Goal: Answer question/provide support: Share knowledge or assist other users

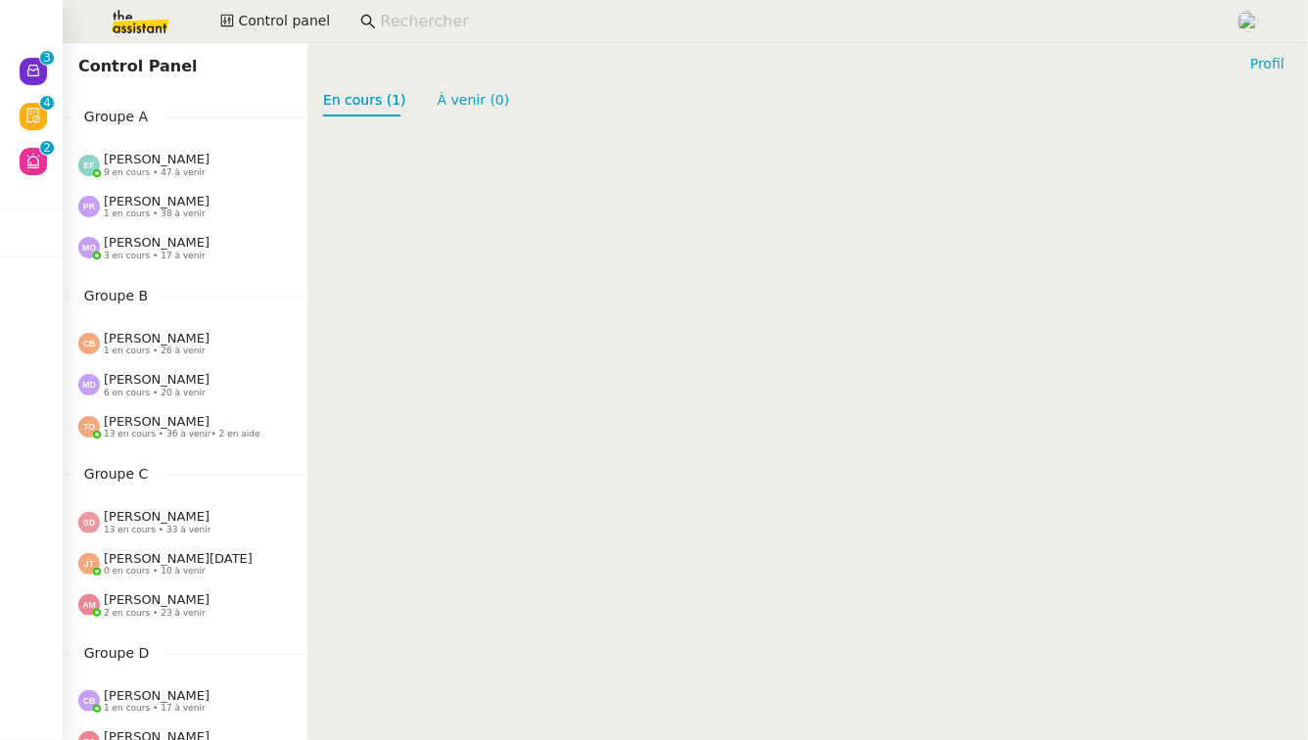
scroll to position [903, 0]
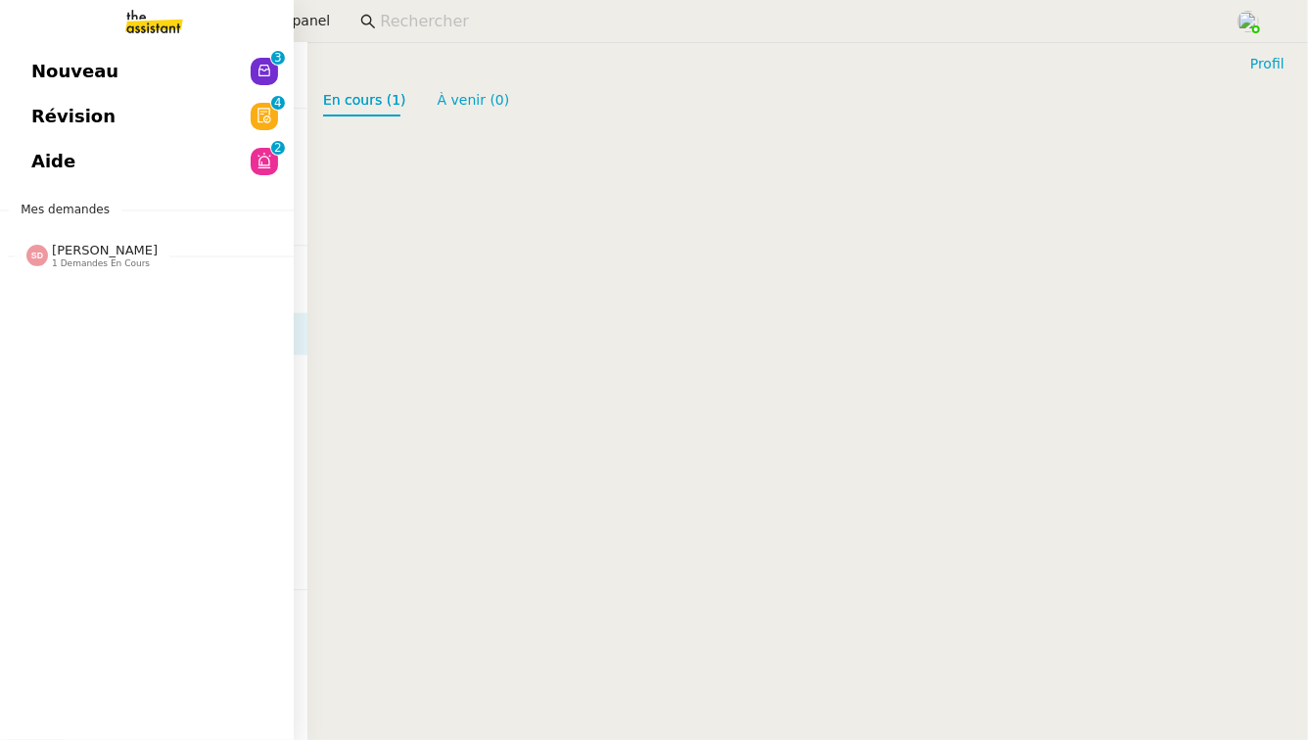
click at [100, 153] on link "Aide 0 1 2 3 4 5 6 7 8 9" at bounding box center [147, 161] width 294 height 45
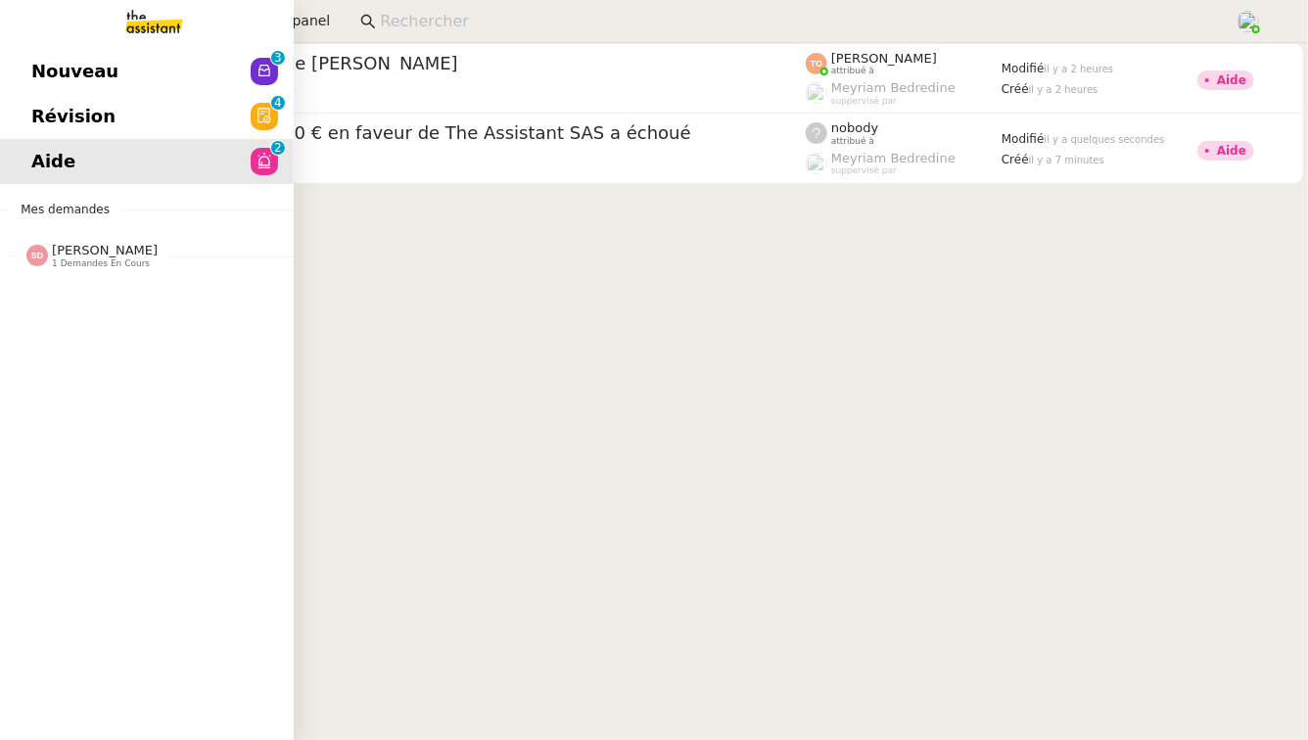
click at [122, 122] on link "Révision 0 1 2 3 4 5 6 7 8 9" at bounding box center [147, 116] width 294 height 45
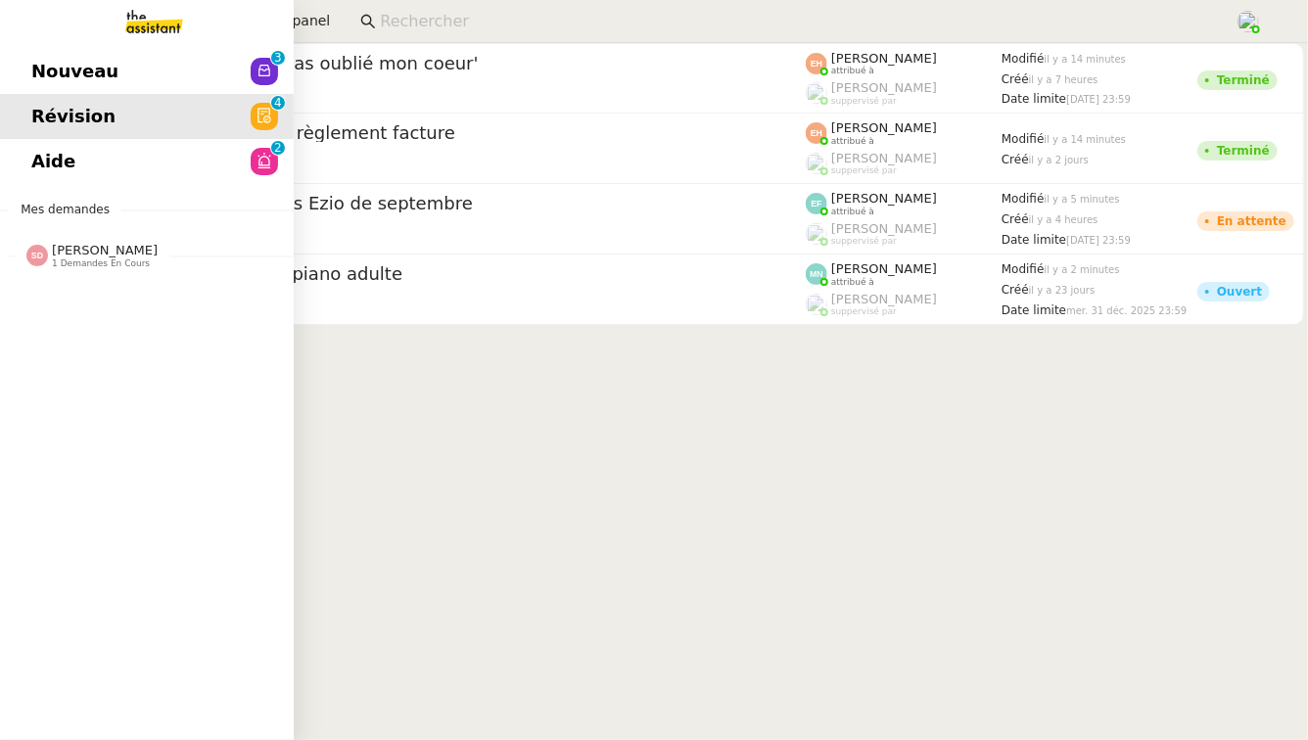
click at [127, 69] on link "Nouveau 0 1 2 3 4 5 6 7 8 9" at bounding box center [147, 71] width 294 height 45
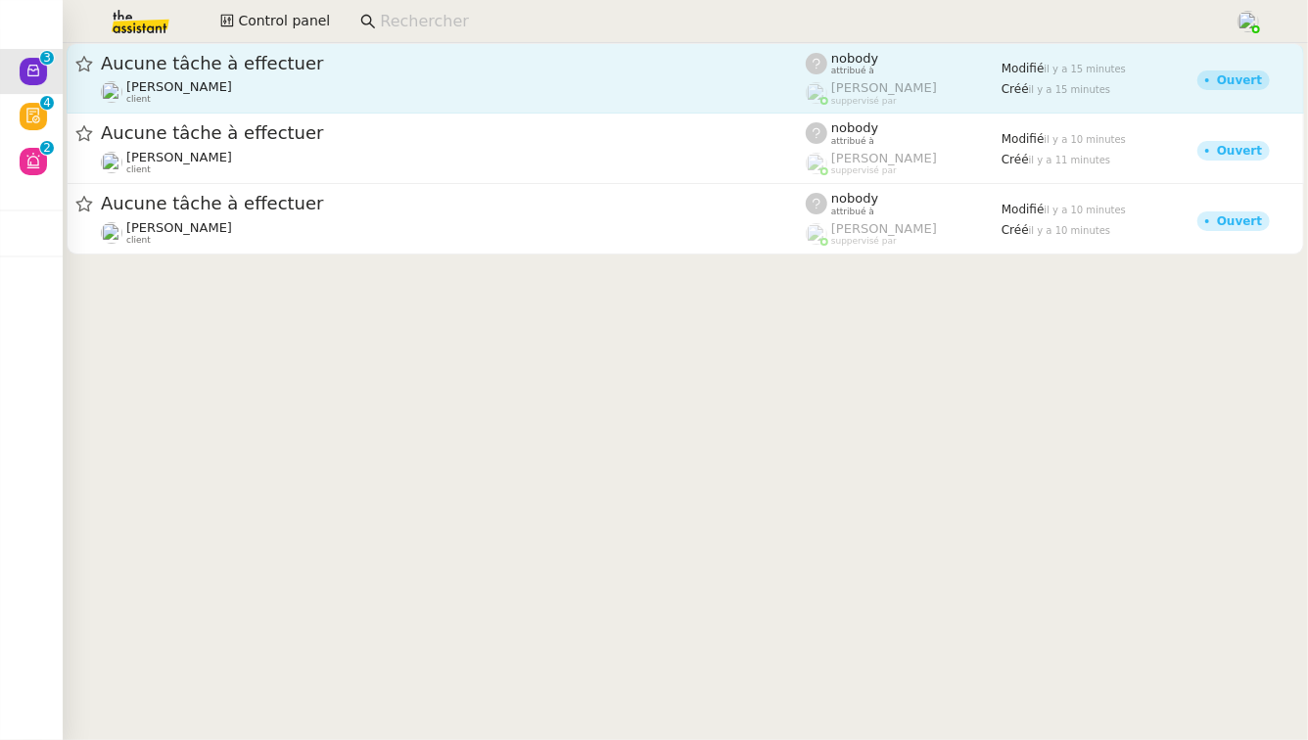
click at [475, 59] on span "Aucune tâche à effectuer" at bounding box center [453, 64] width 705 height 18
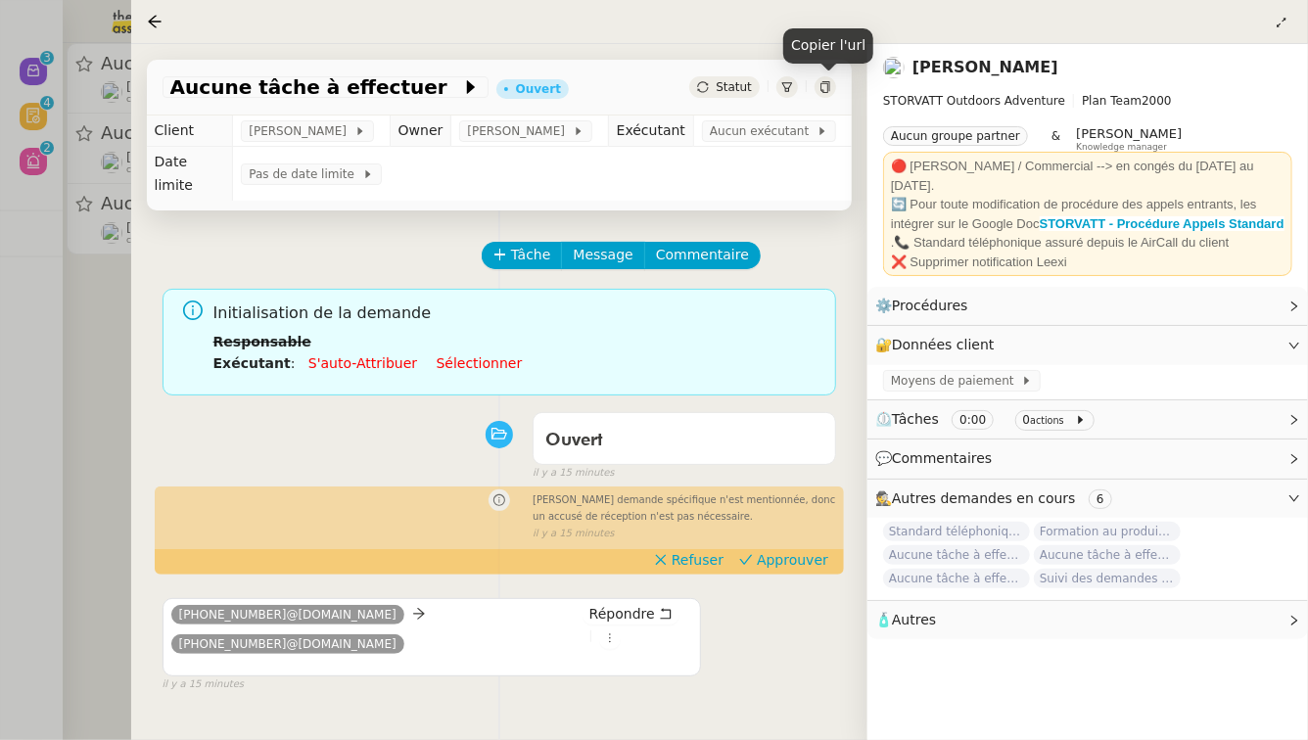
click at [830, 84] on icon at bounding box center [825, 87] width 9 height 12
click at [69, 356] on div at bounding box center [654, 370] width 1308 height 740
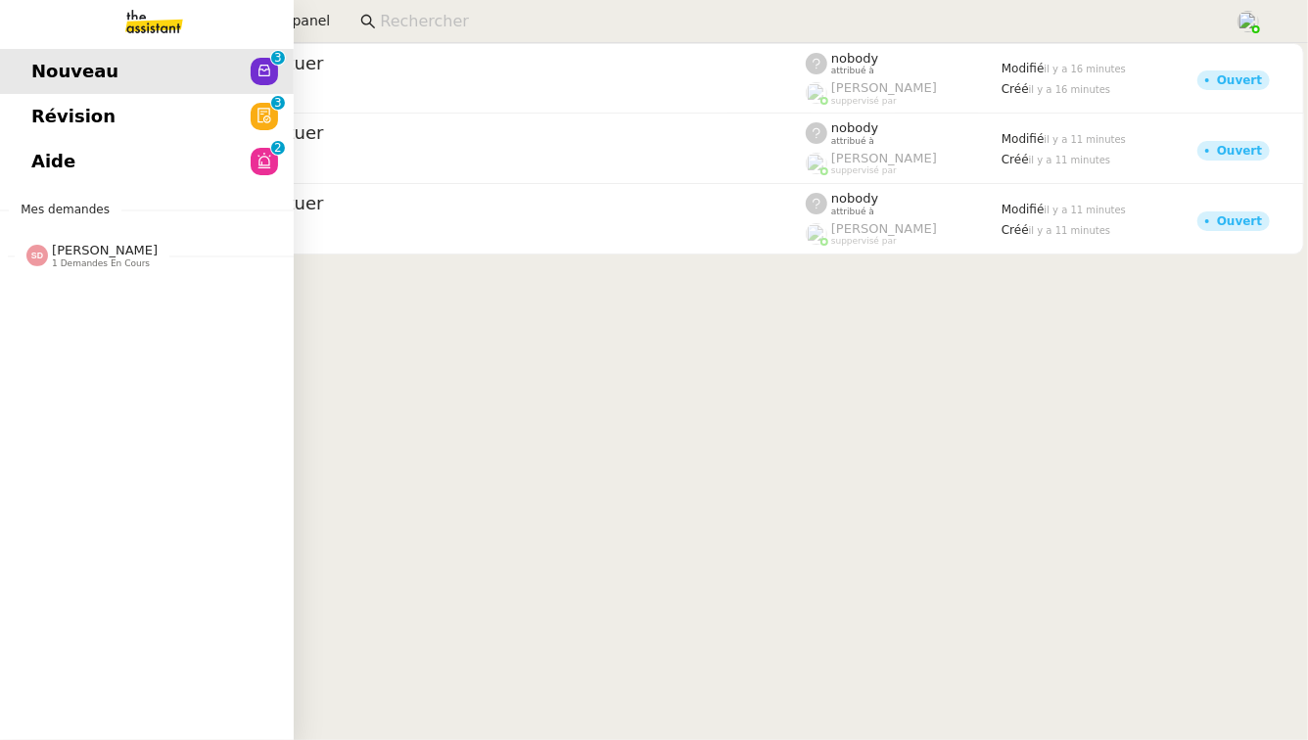
click at [69, 105] on span "Révision" at bounding box center [73, 116] width 84 height 29
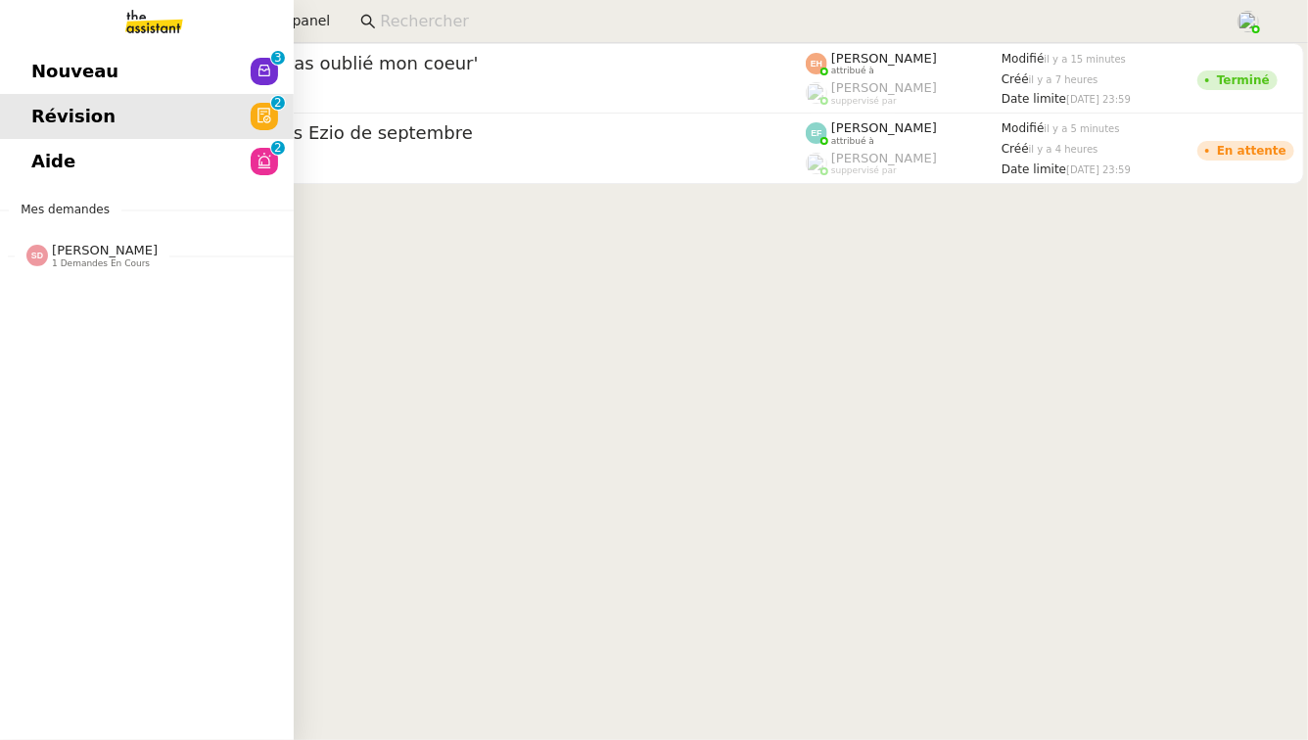
click at [159, 257] on span "[PERSON_NAME] 1 demandes en cours" at bounding box center [92, 255] width 155 height 25
click at [155, 296] on span "Clarification prélèvement voyage sur CB" at bounding box center [210, 292] width 359 height 19
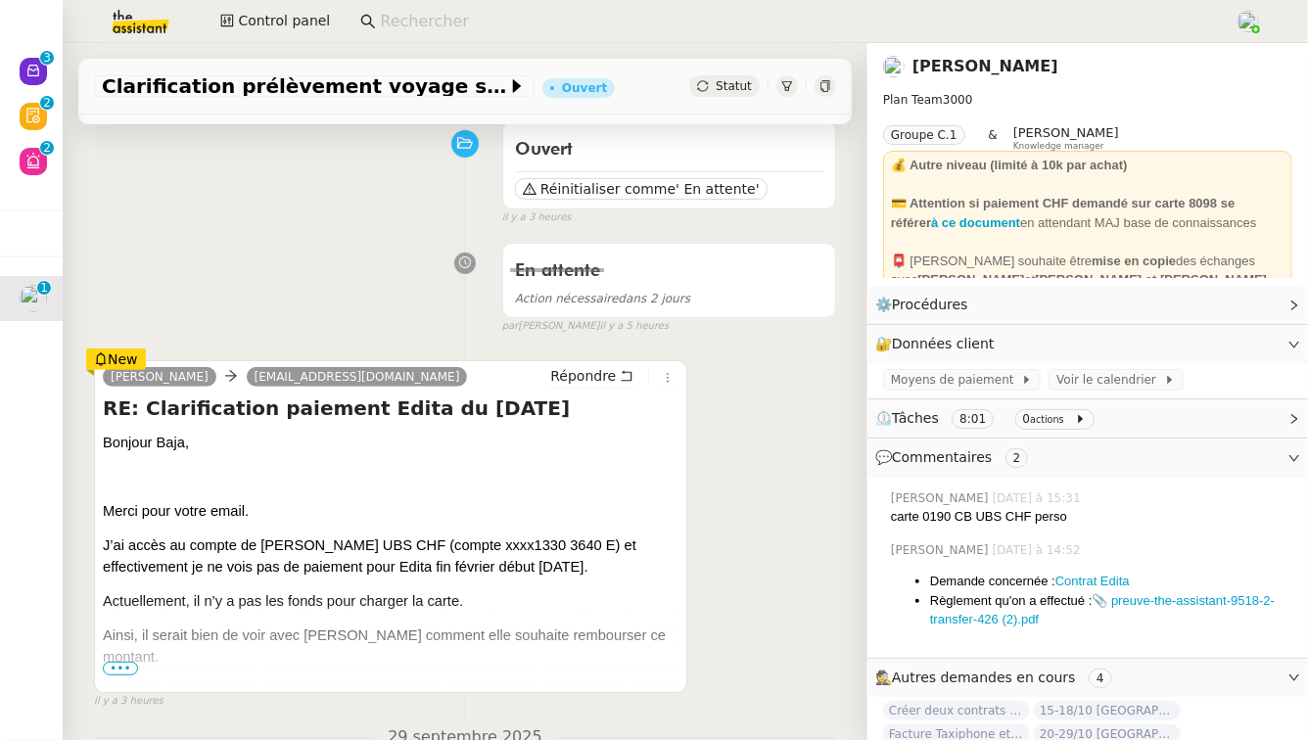
scroll to position [162, 0]
click at [121, 680] on p at bounding box center [391, 691] width 576 height 22
click at [116, 680] on p at bounding box center [391, 691] width 576 height 22
click at [118, 667] on span "•••" at bounding box center [120, 668] width 35 height 14
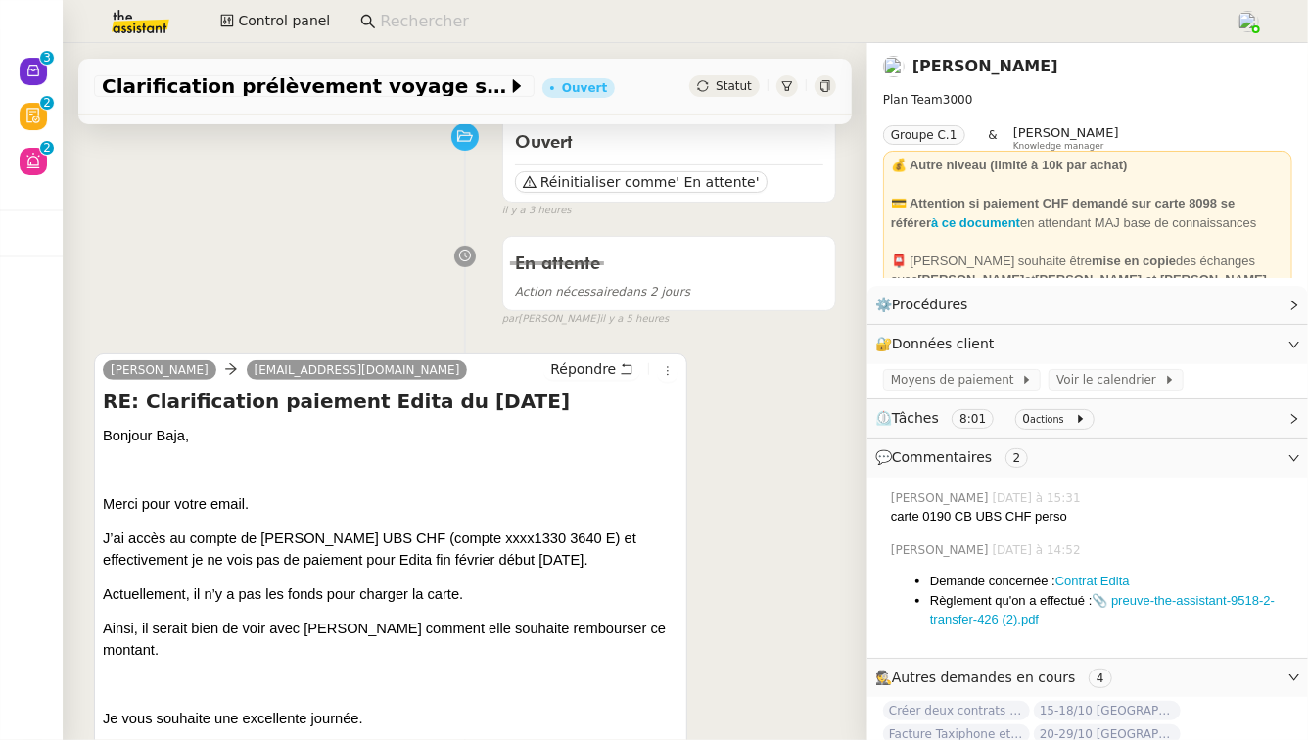
scroll to position [0, 0]
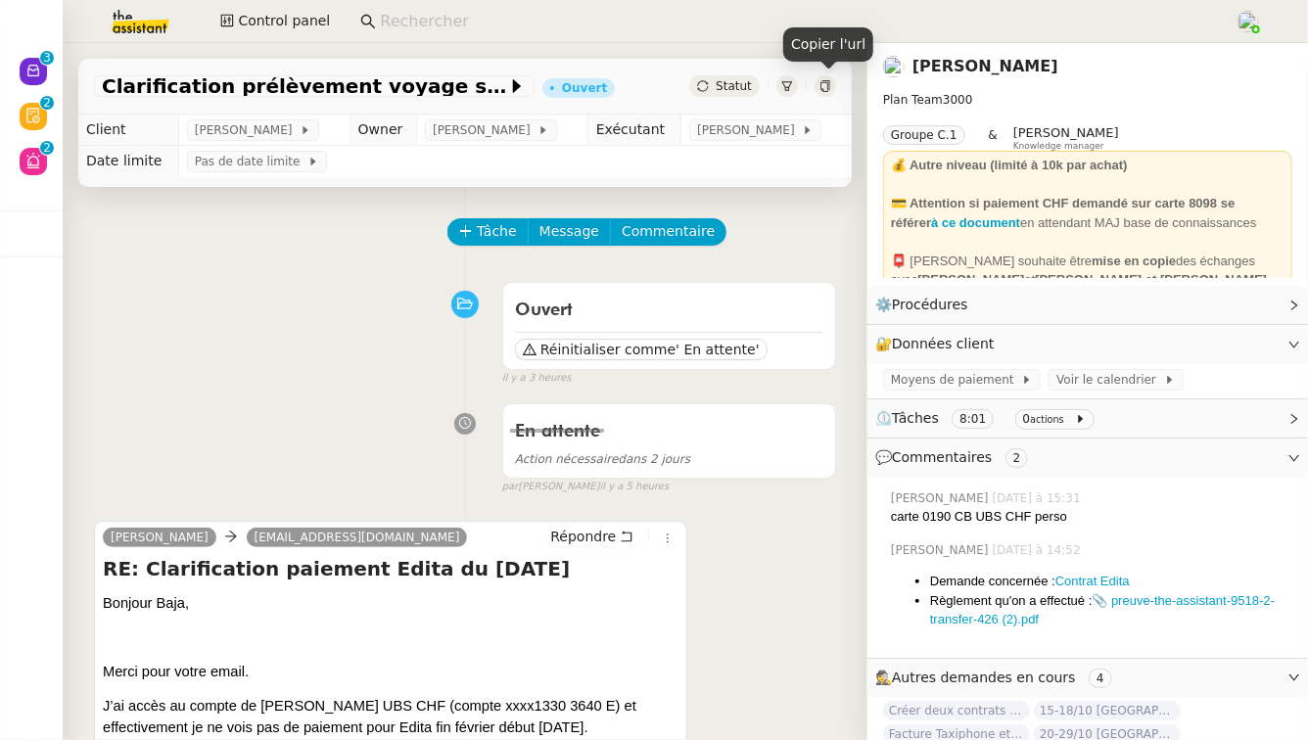
click at [825, 88] on icon at bounding box center [826, 86] width 12 height 12
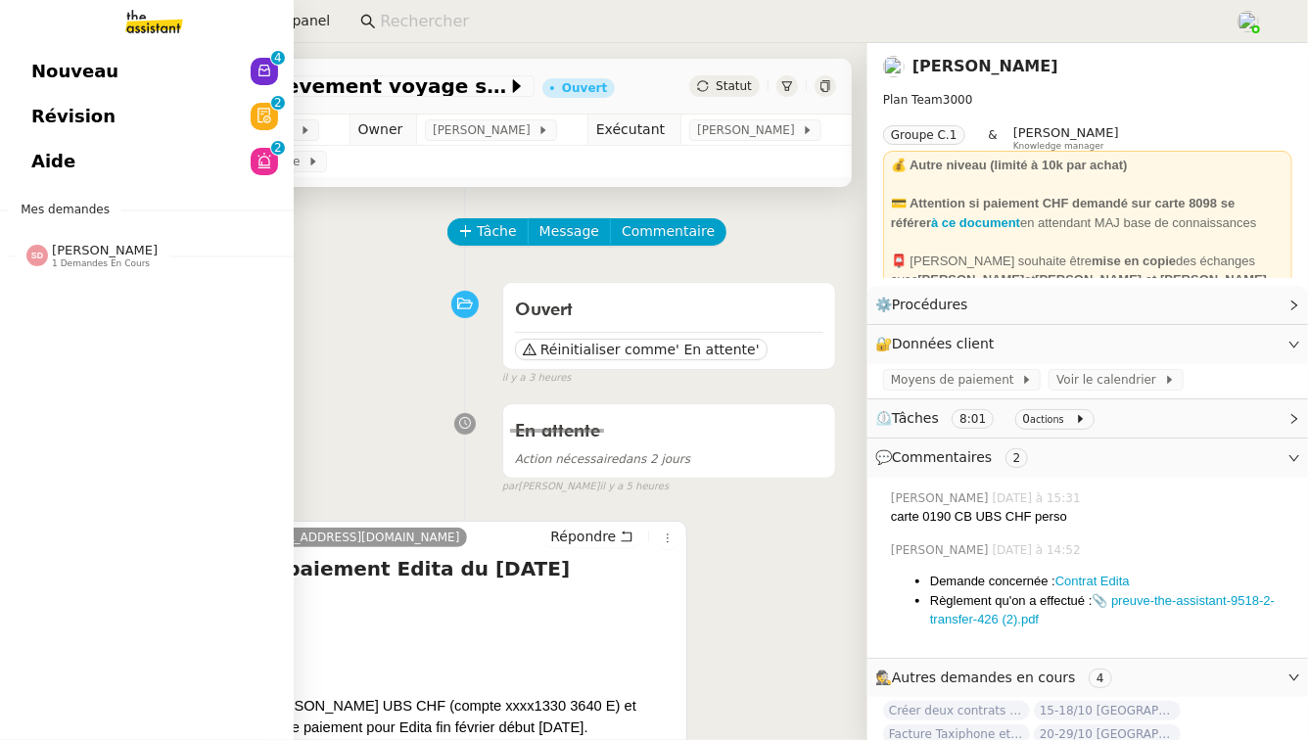
click at [90, 248] on span "[PERSON_NAME]" at bounding box center [105, 250] width 106 height 15
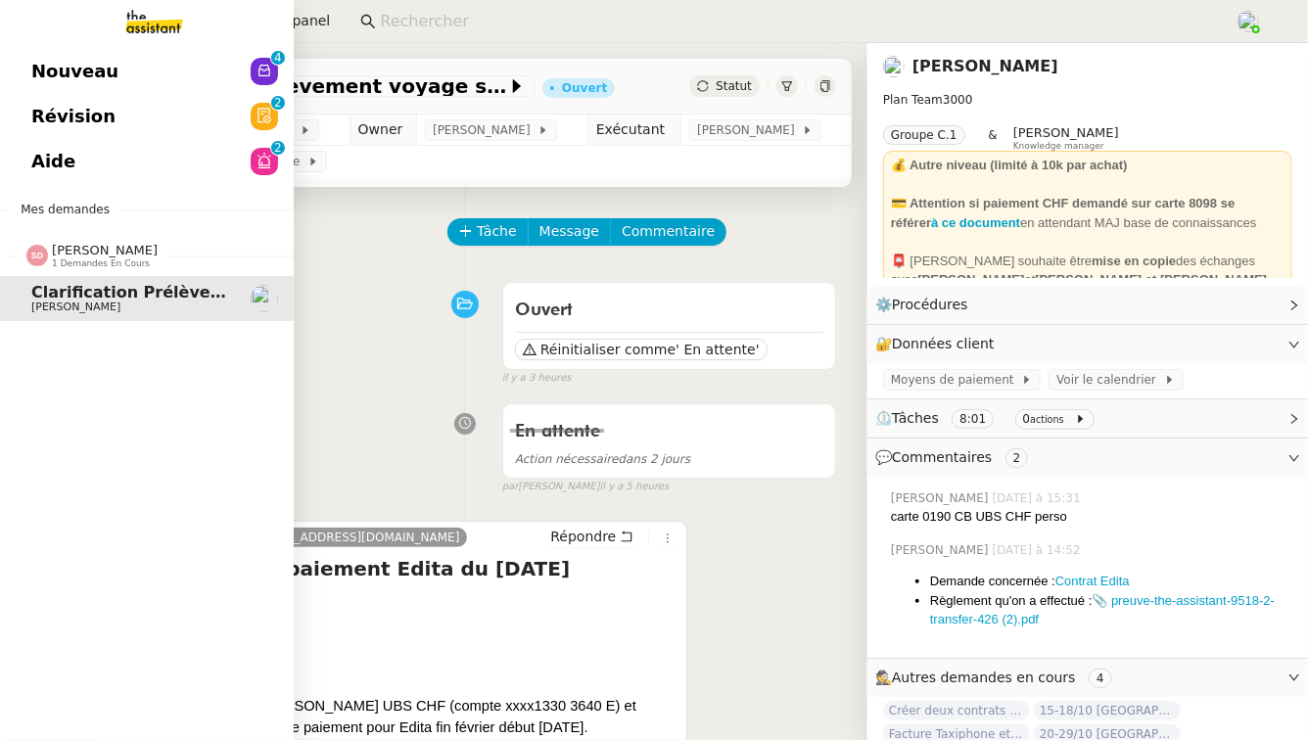
click at [206, 131] on link "Révision 0 1 2 3 4 5 6 7 8 9" at bounding box center [147, 116] width 294 height 45
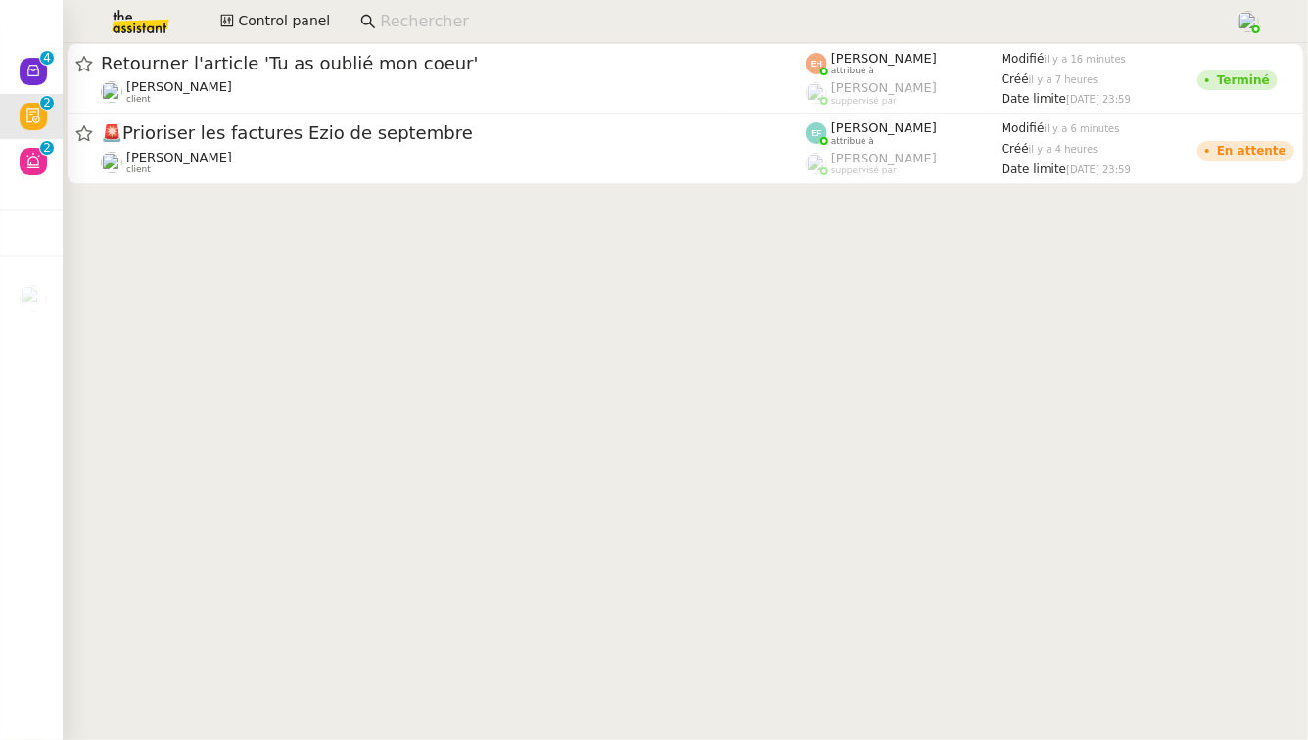
click at [155, 31] on img at bounding box center [125, 21] width 152 height 43
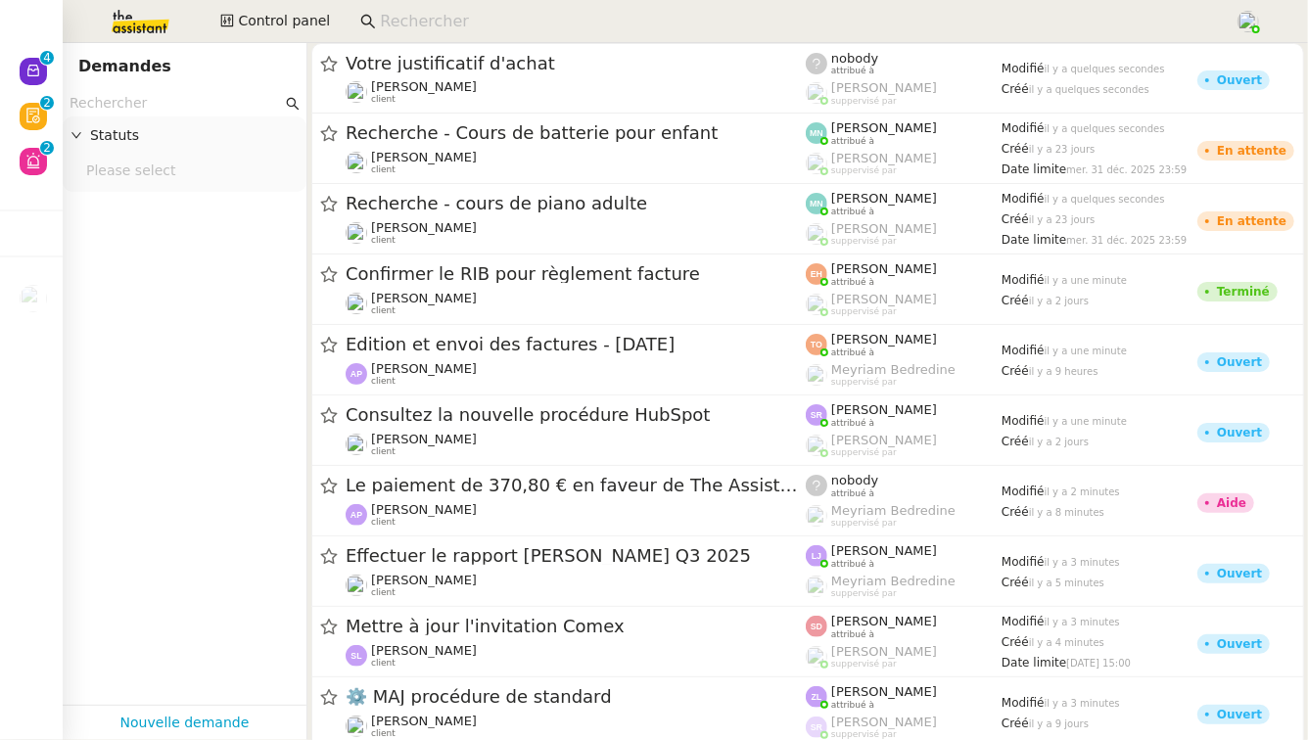
click at [153, 106] on input "text" at bounding box center [176, 103] width 213 height 23
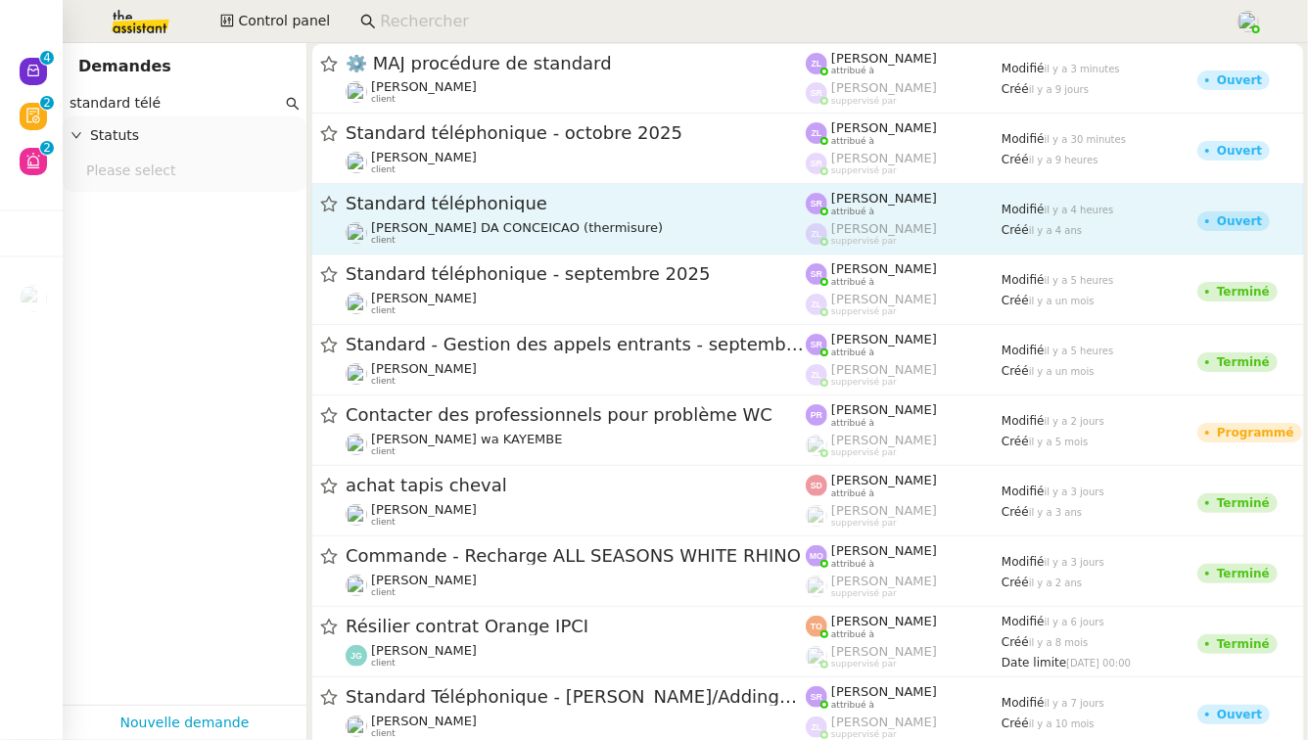
click at [452, 184] on link "Standard téléphonique [PERSON_NAME] DA CONCEICAO (thermisure) client [PERSON_NA…" at bounding box center [807, 219] width 993 height 71
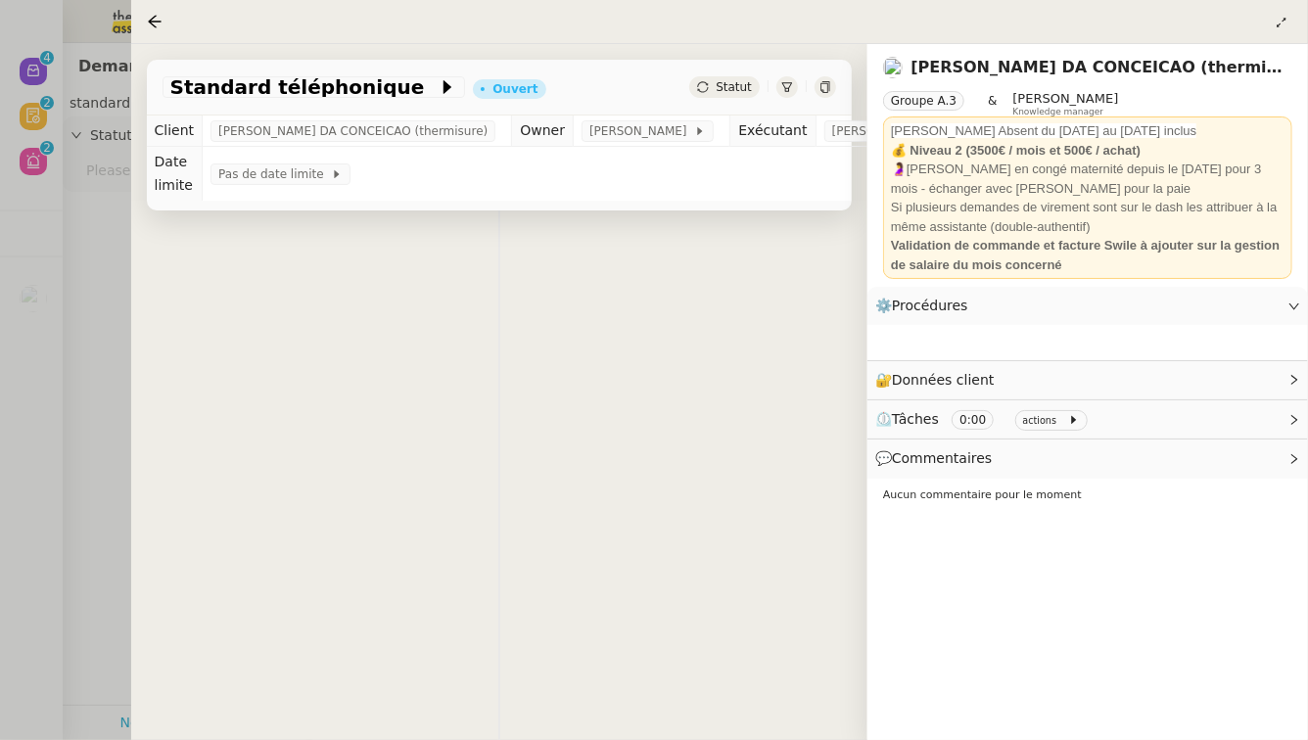
click at [0, 308] on div at bounding box center [654, 370] width 1308 height 740
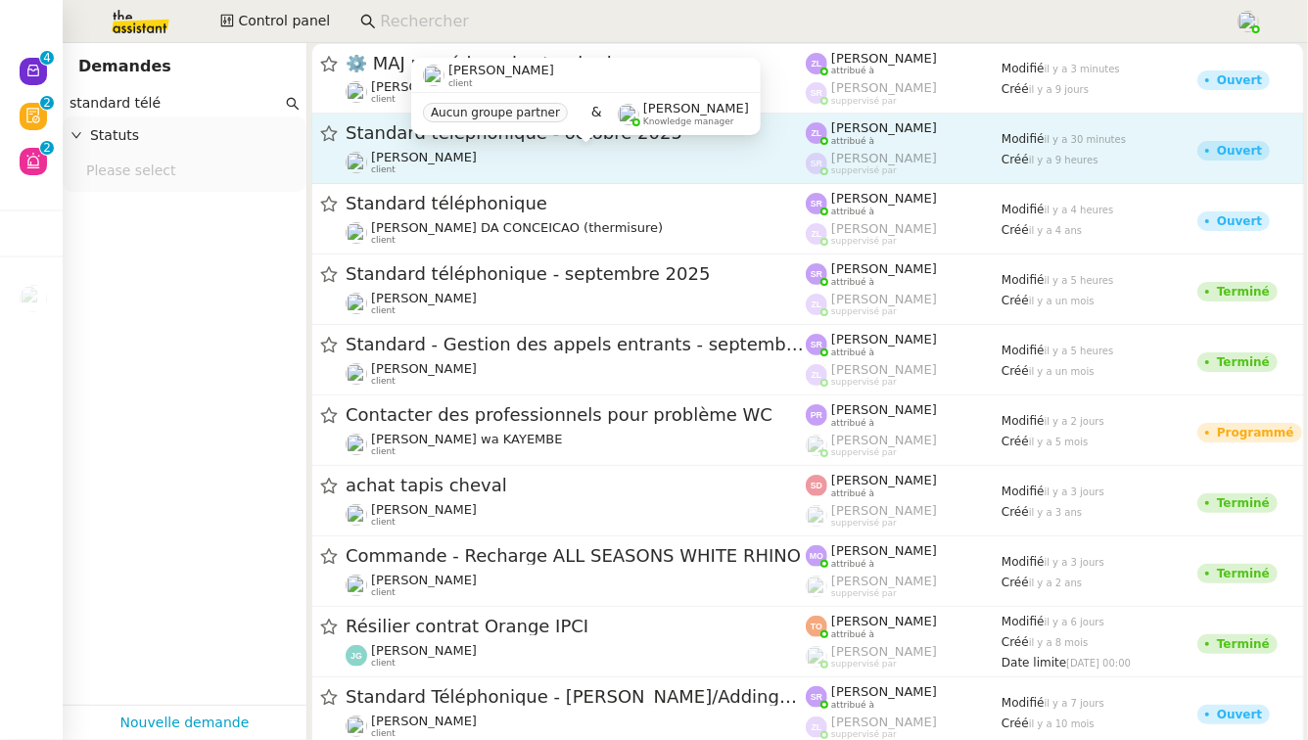
click at [470, 152] on span "[PERSON_NAME]" at bounding box center [424, 157] width 106 height 15
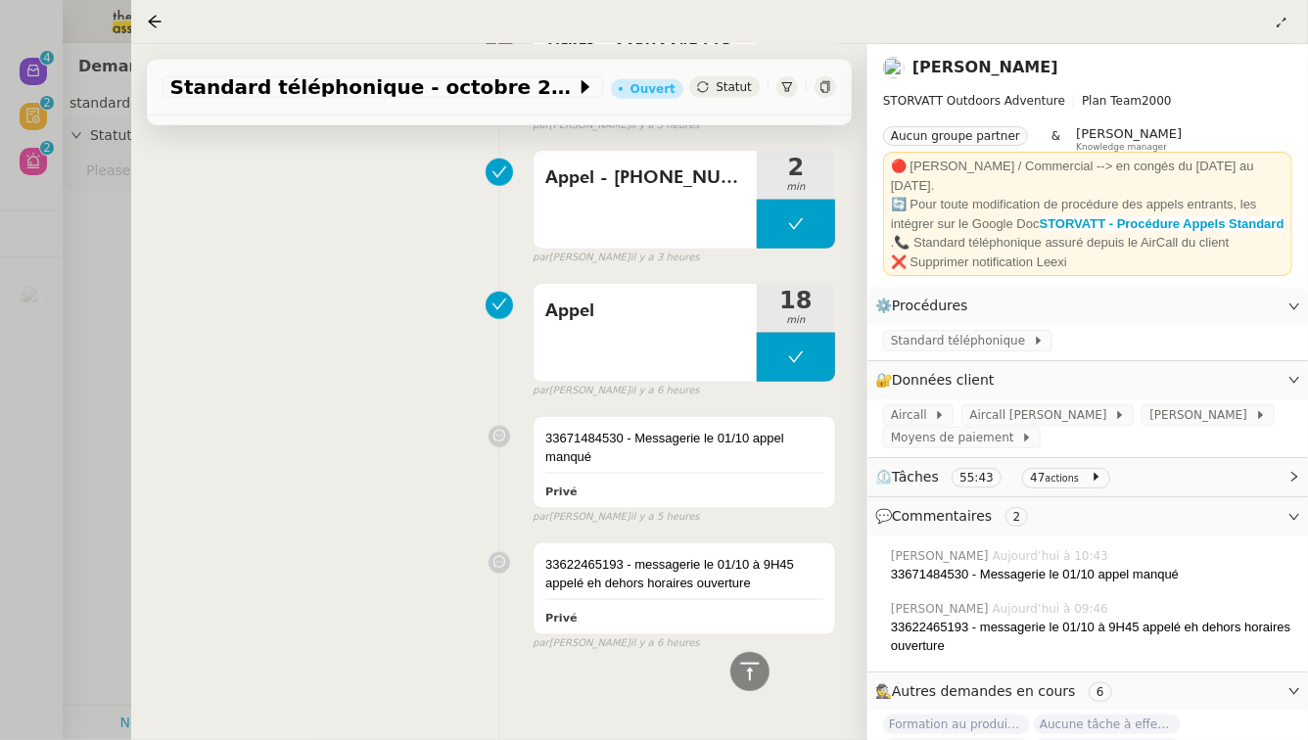
scroll to position [824, 0]
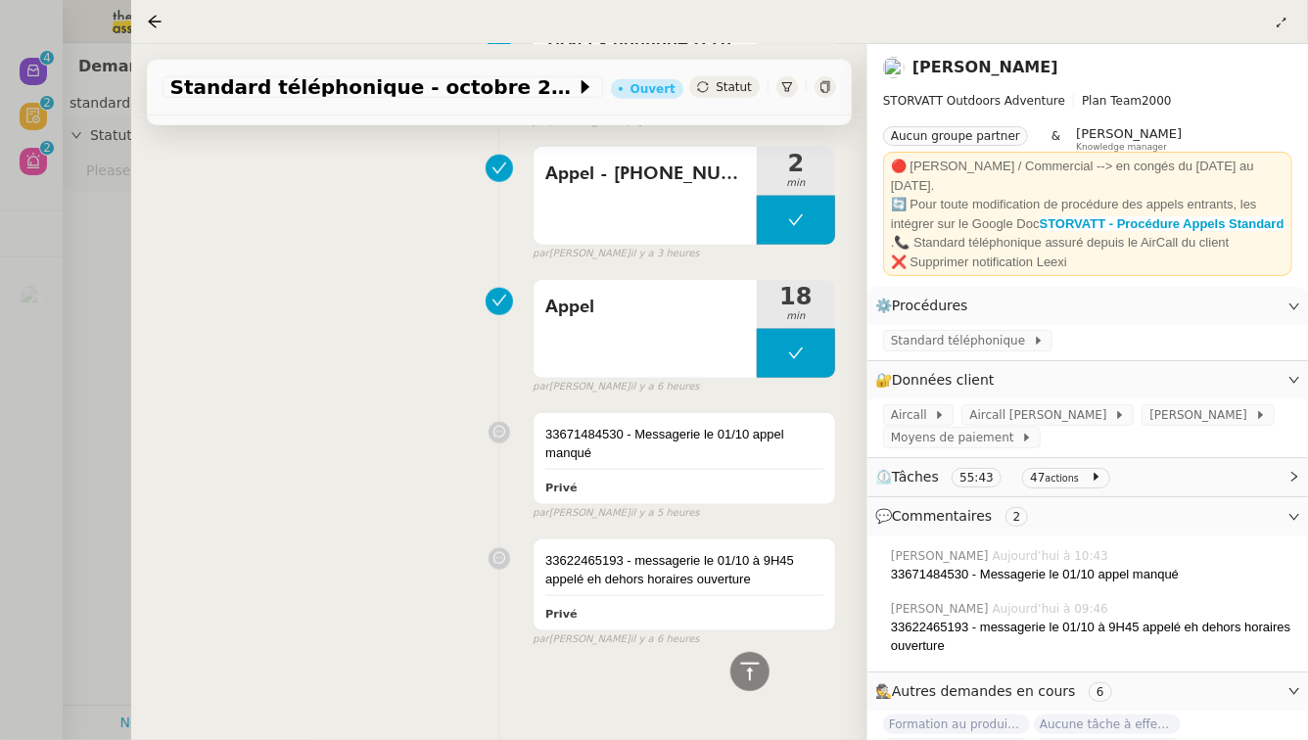
click at [89, 440] on div at bounding box center [654, 370] width 1308 height 740
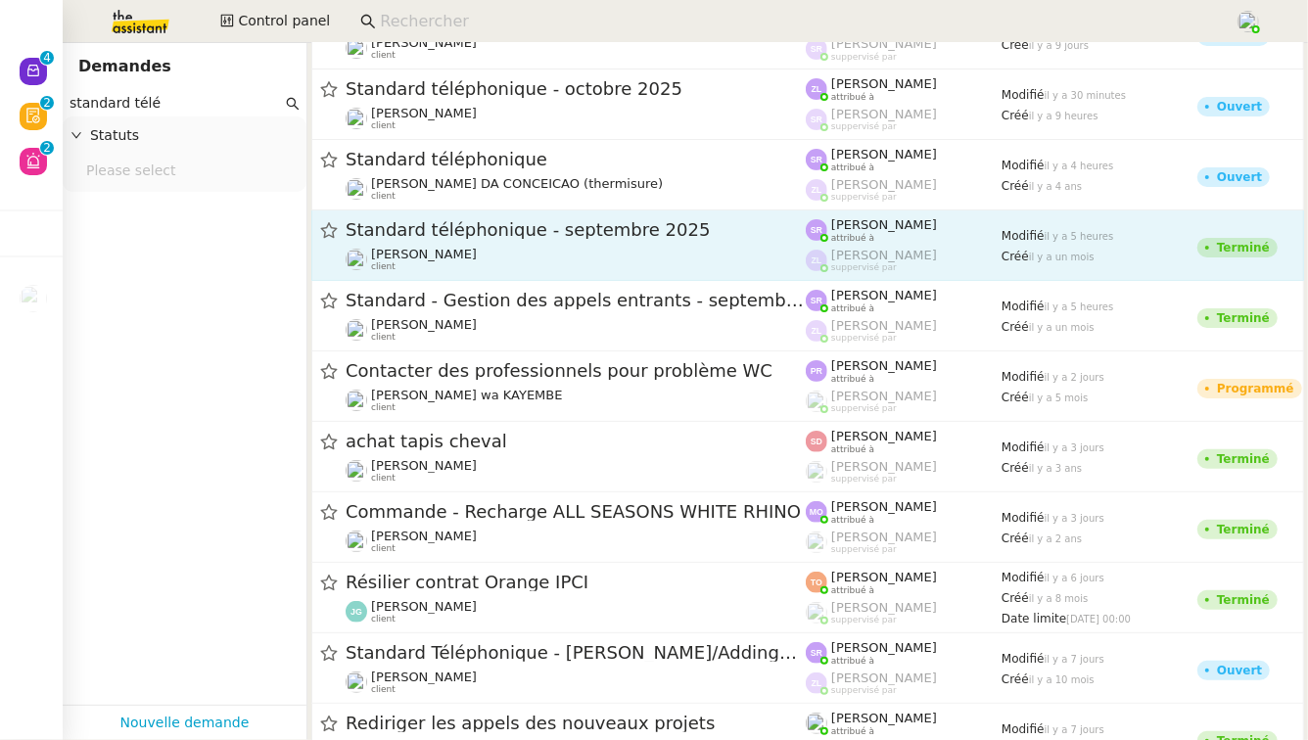
scroll to position [47, 0]
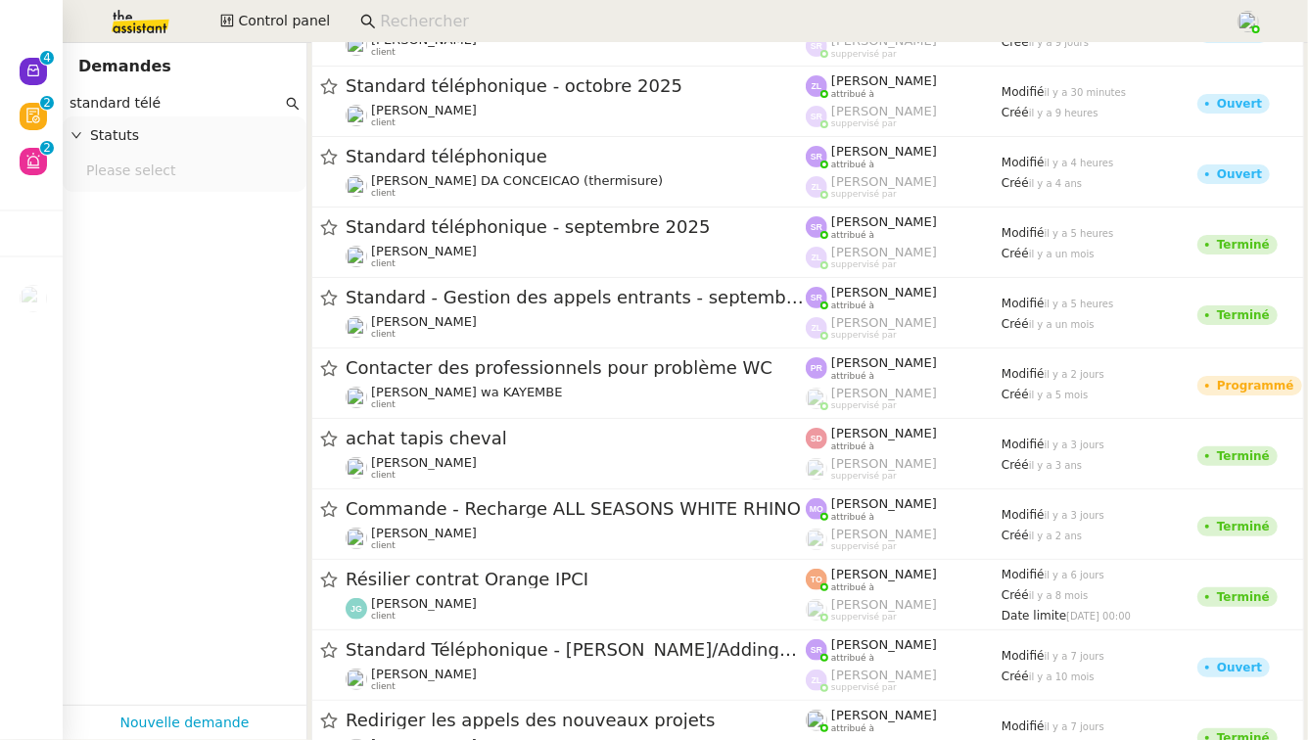
drag, startPoint x: 222, startPoint y: 110, endPoint x: 129, endPoint y: 108, distance: 93.1
click at [129, 108] on input "standard télé" at bounding box center [176, 103] width 213 height 23
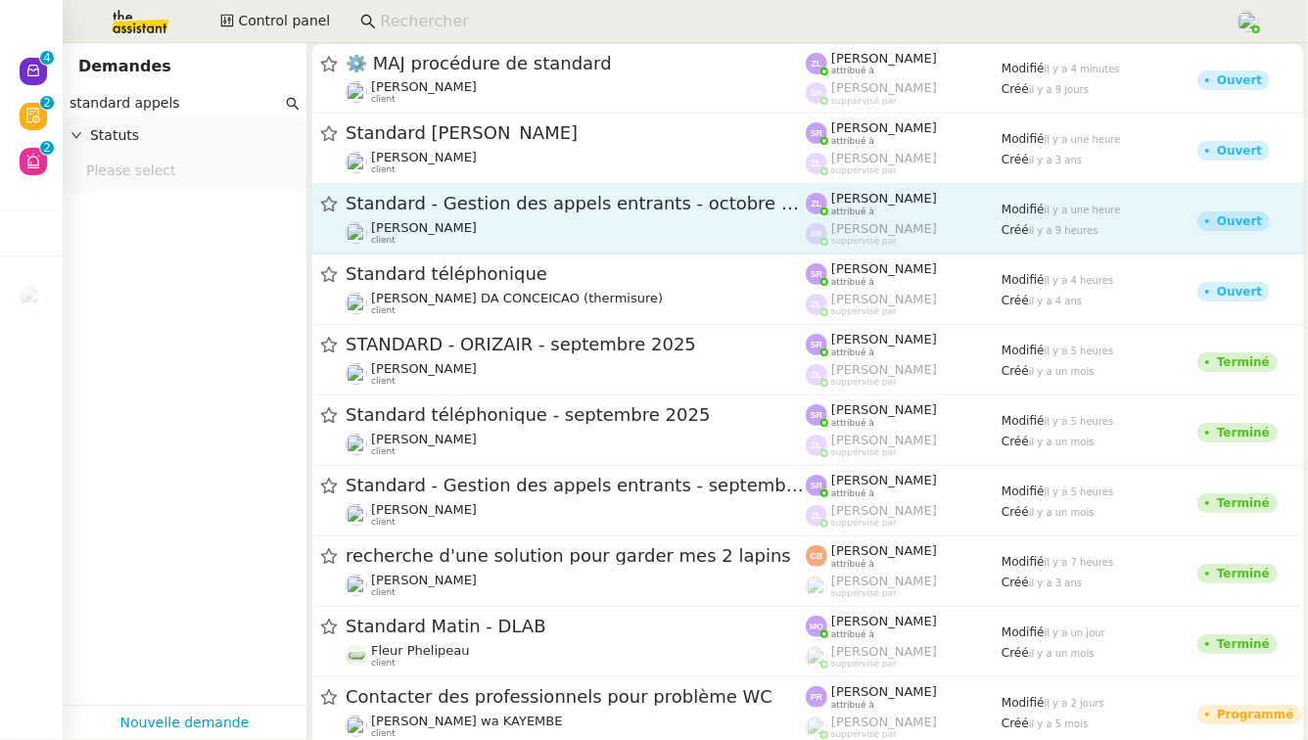
type input "standard appels"
click at [758, 214] on div "Standard - Gestion des appels entrants - octobre 2025" at bounding box center [576, 204] width 460 height 24
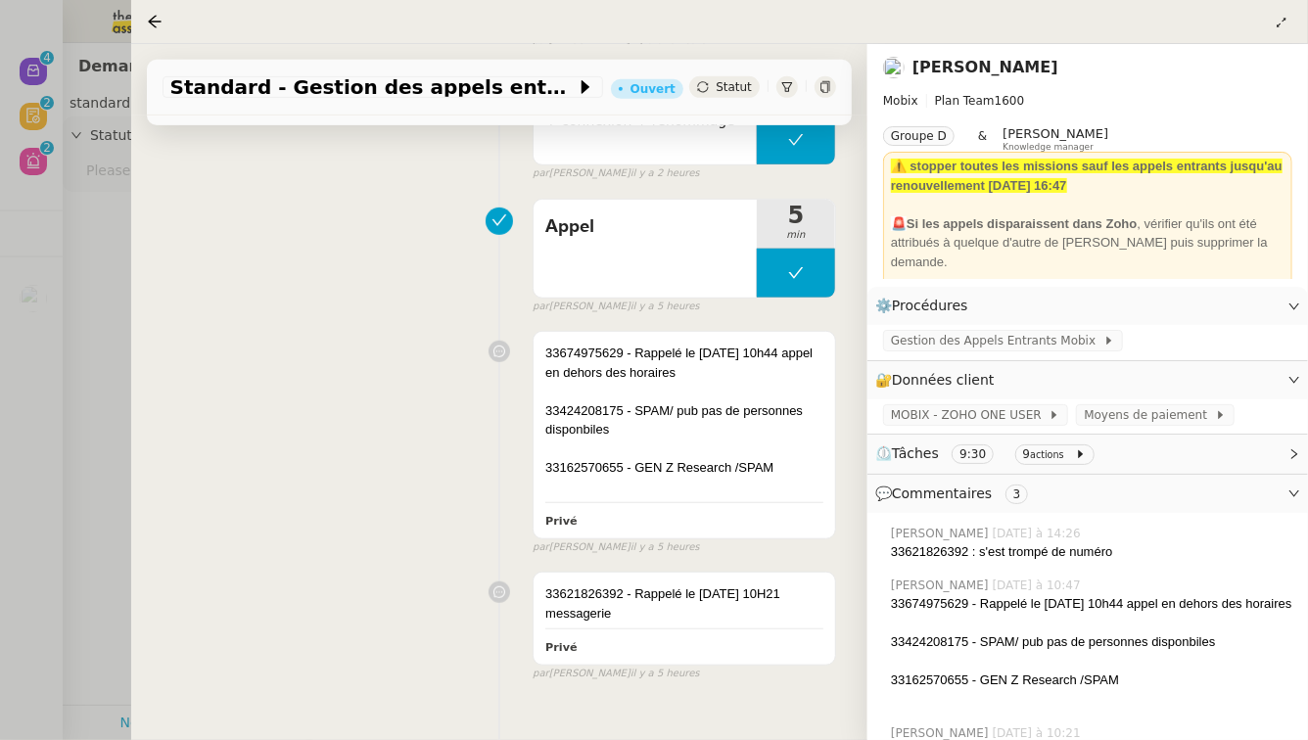
scroll to position [490, 0]
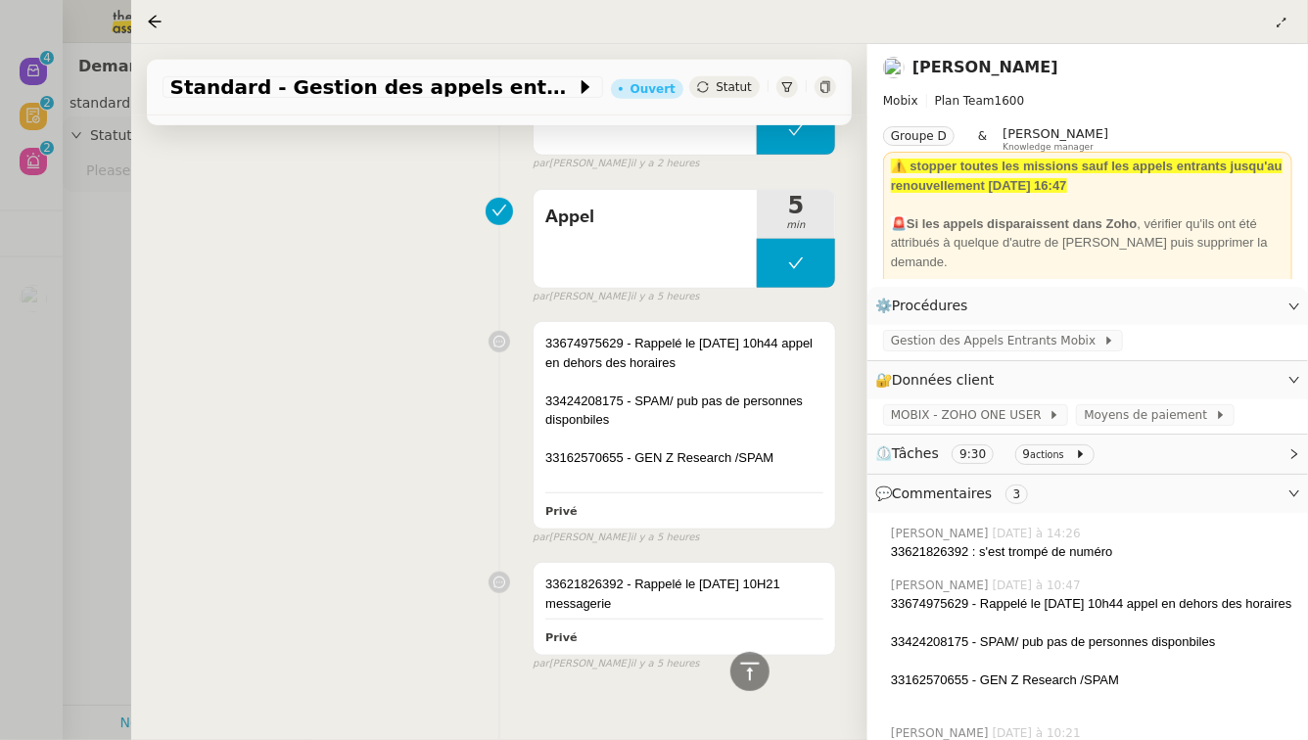
click at [35, 415] on div at bounding box center [654, 370] width 1308 height 740
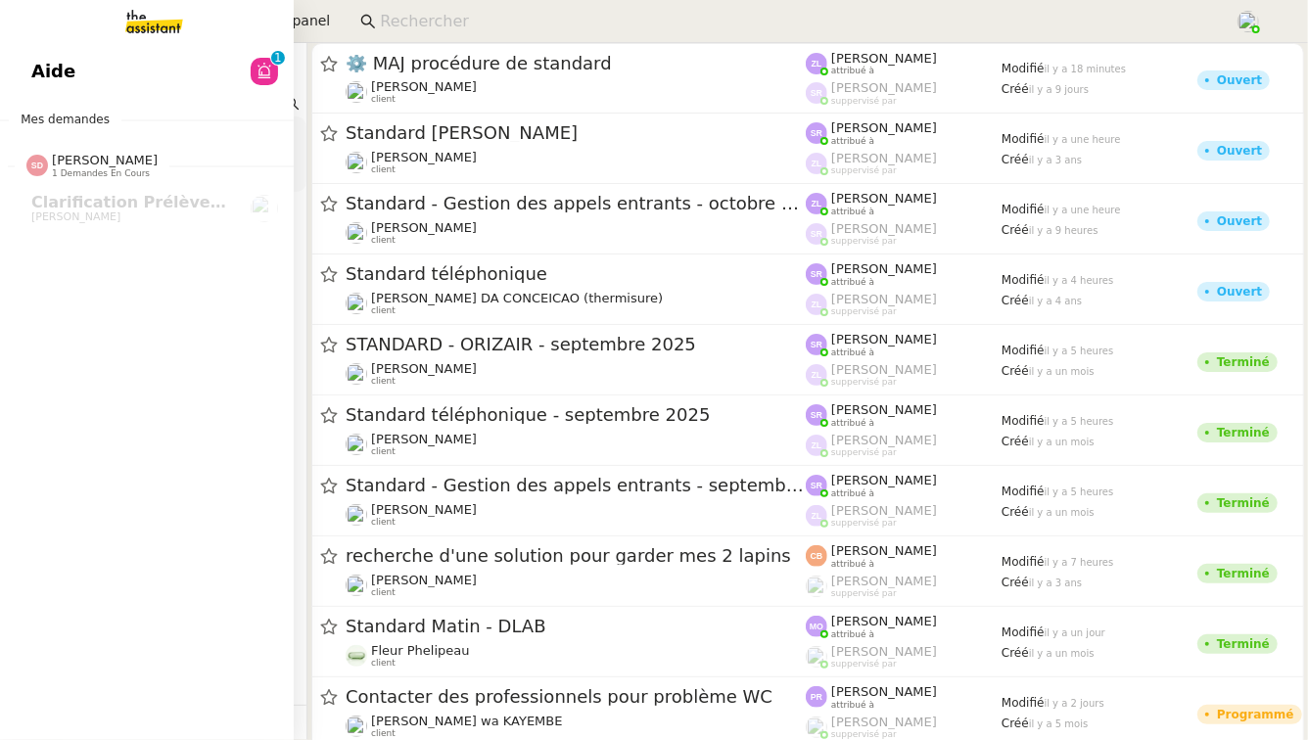
click at [86, 80] on link "Aide 0 1 2 3 4 5 6 7 8 9" at bounding box center [147, 71] width 294 height 45
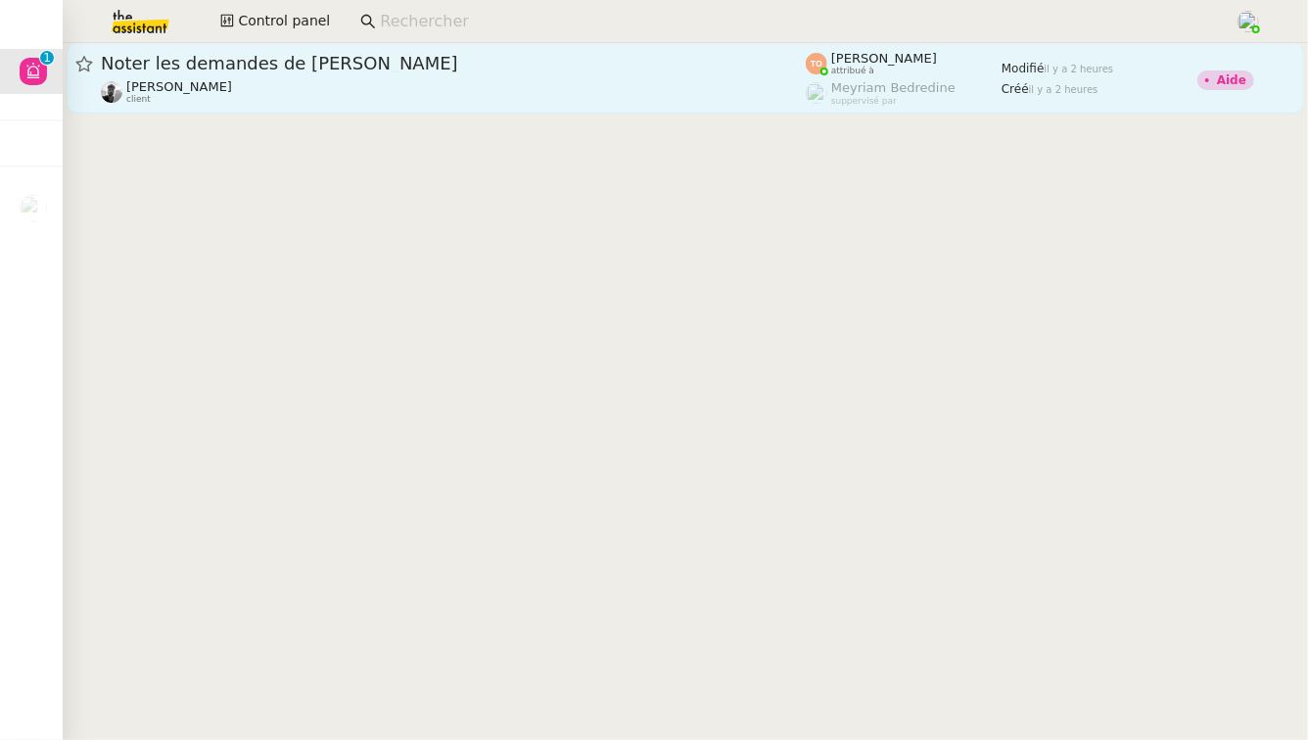
click at [551, 105] on link "Noter les demandes de [PERSON_NAME] [PERSON_NAME] client [PERSON_NAME] attribué…" at bounding box center [686, 78] width 1238 height 71
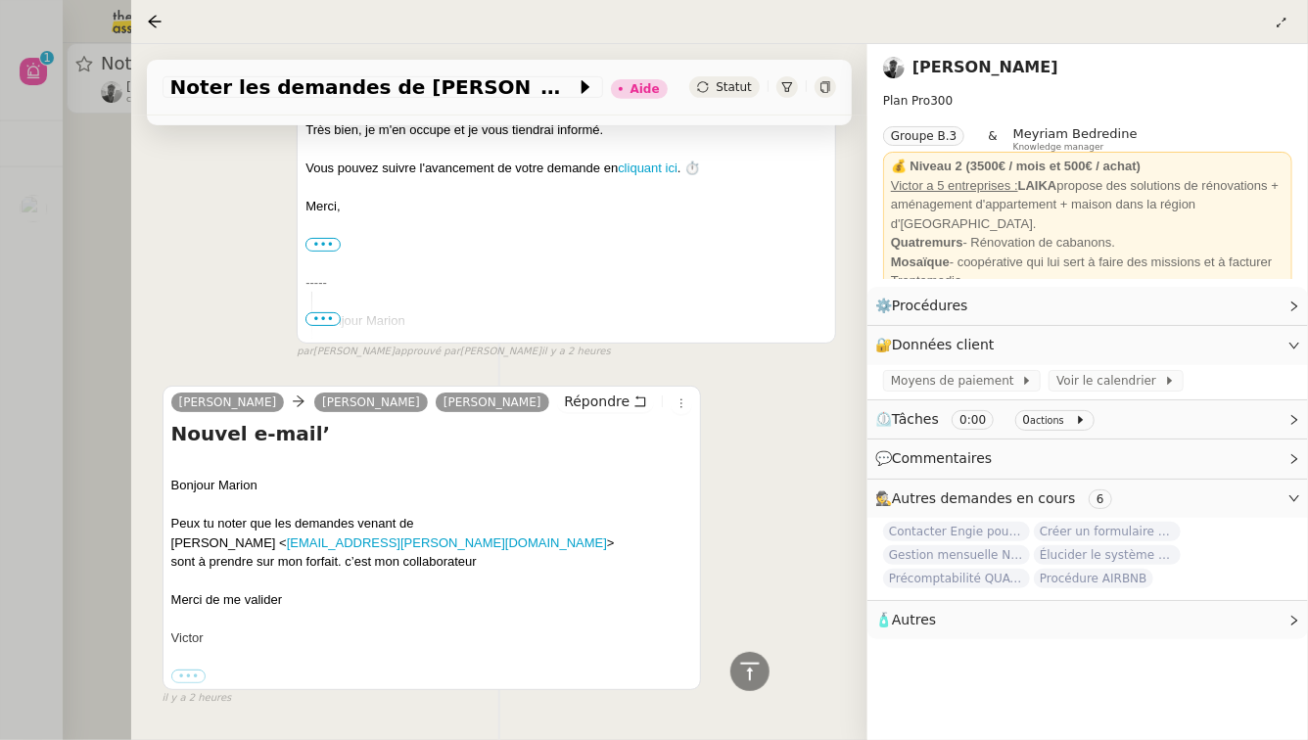
scroll to position [451, 0]
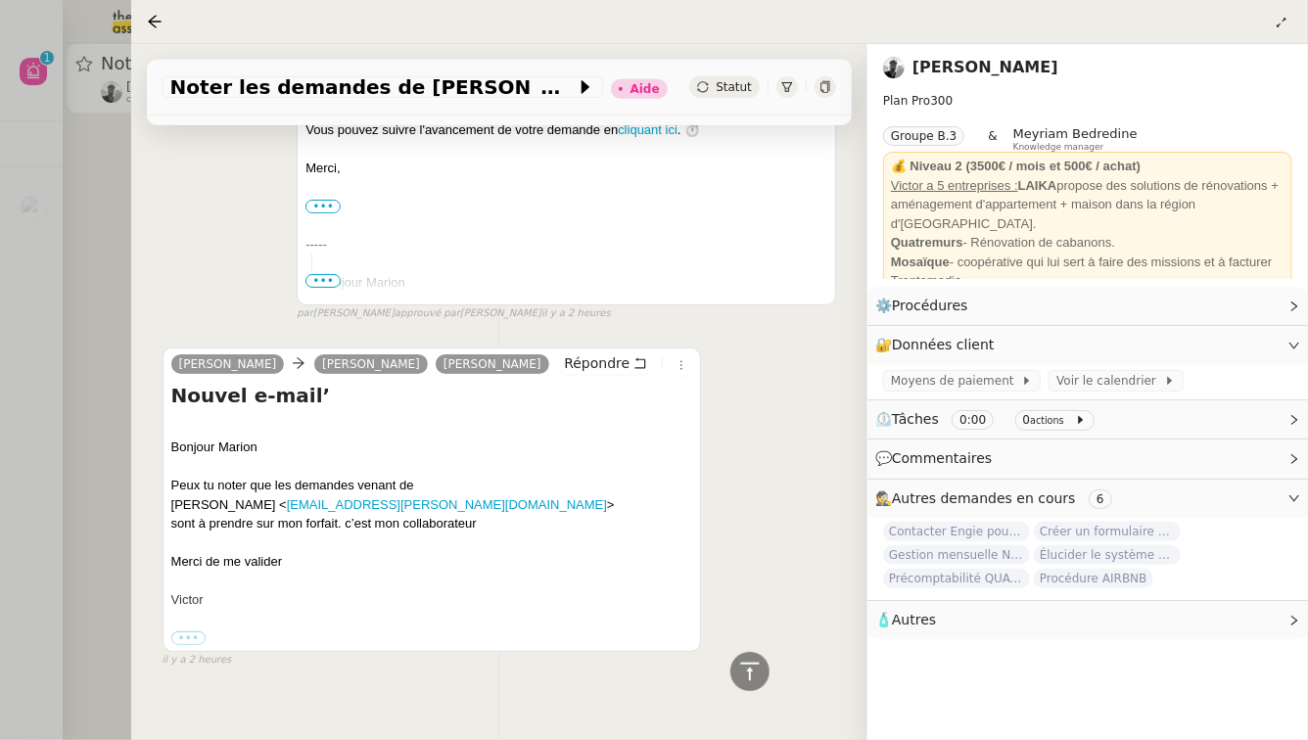
click at [83, 349] on div at bounding box center [654, 370] width 1308 height 740
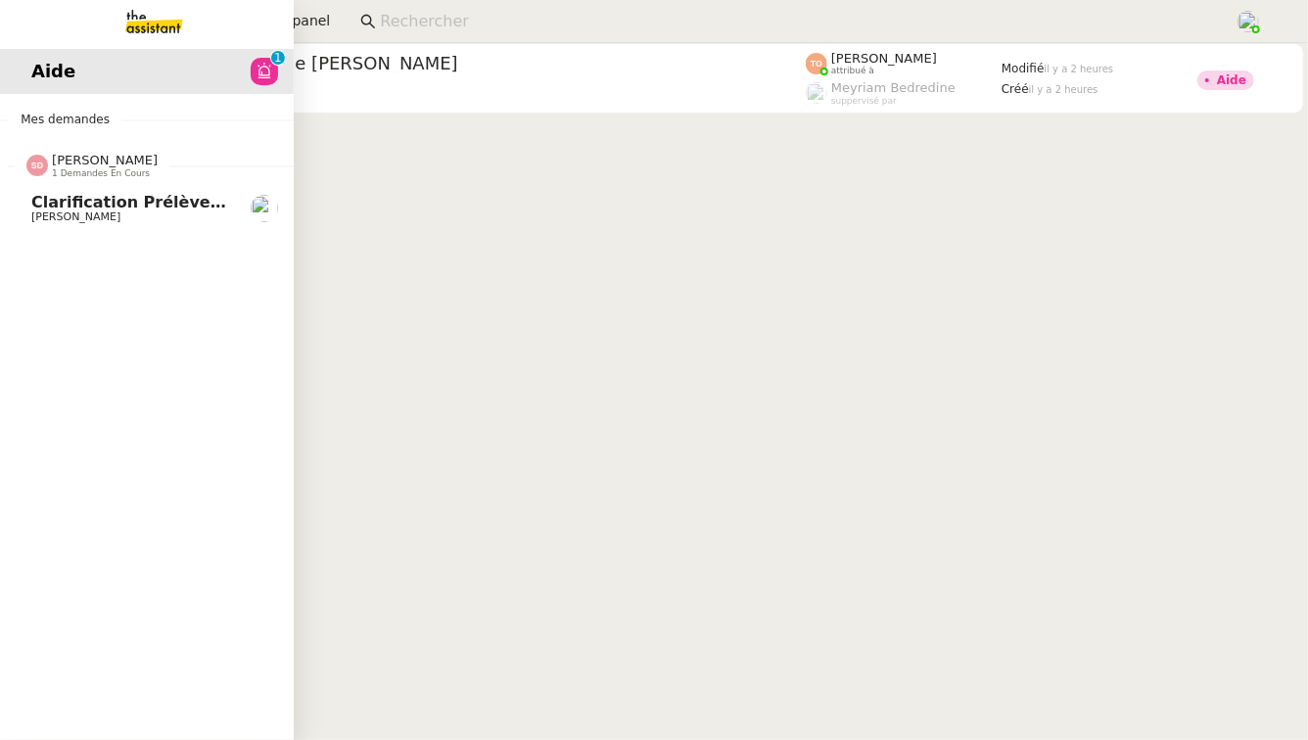
click at [57, 200] on span "Clarification prélèvement voyage sur CB" at bounding box center [210, 202] width 359 height 19
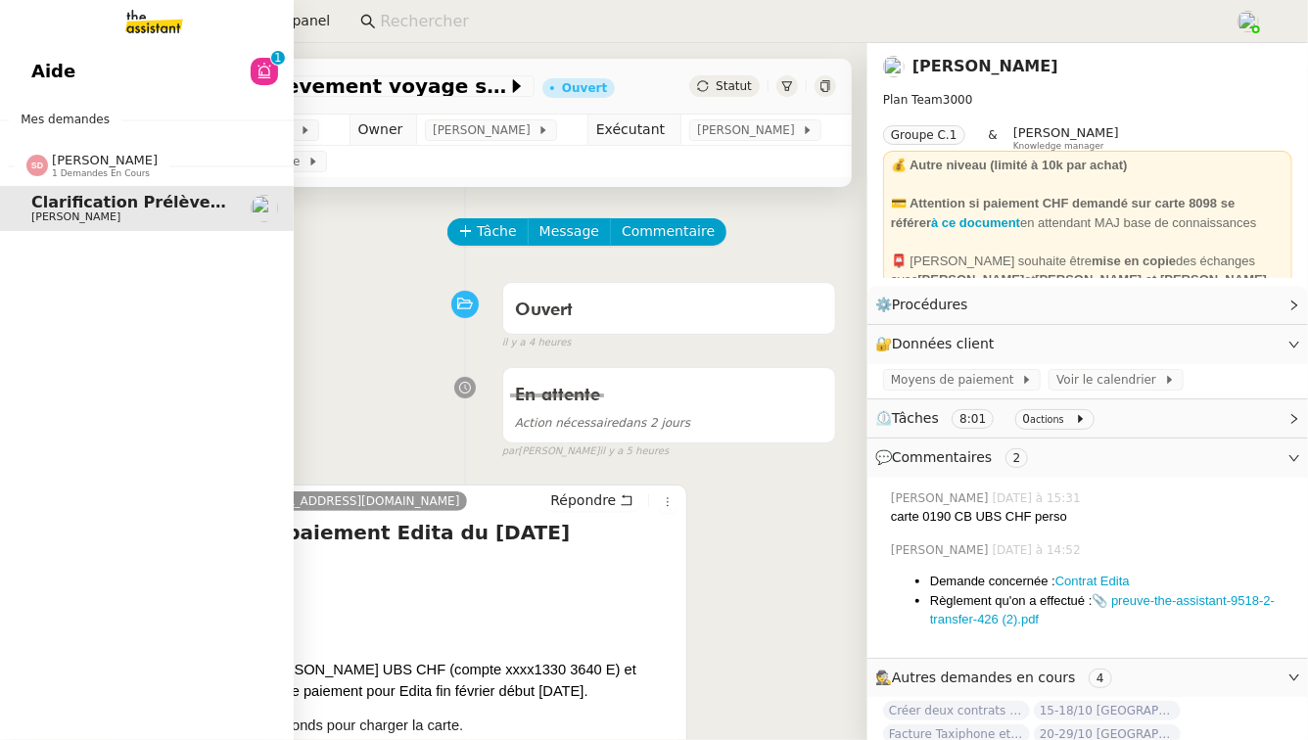
click at [133, 70] on link "Aide 0 1 2 3 4 5 6 7 8 9" at bounding box center [147, 71] width 294 height 45
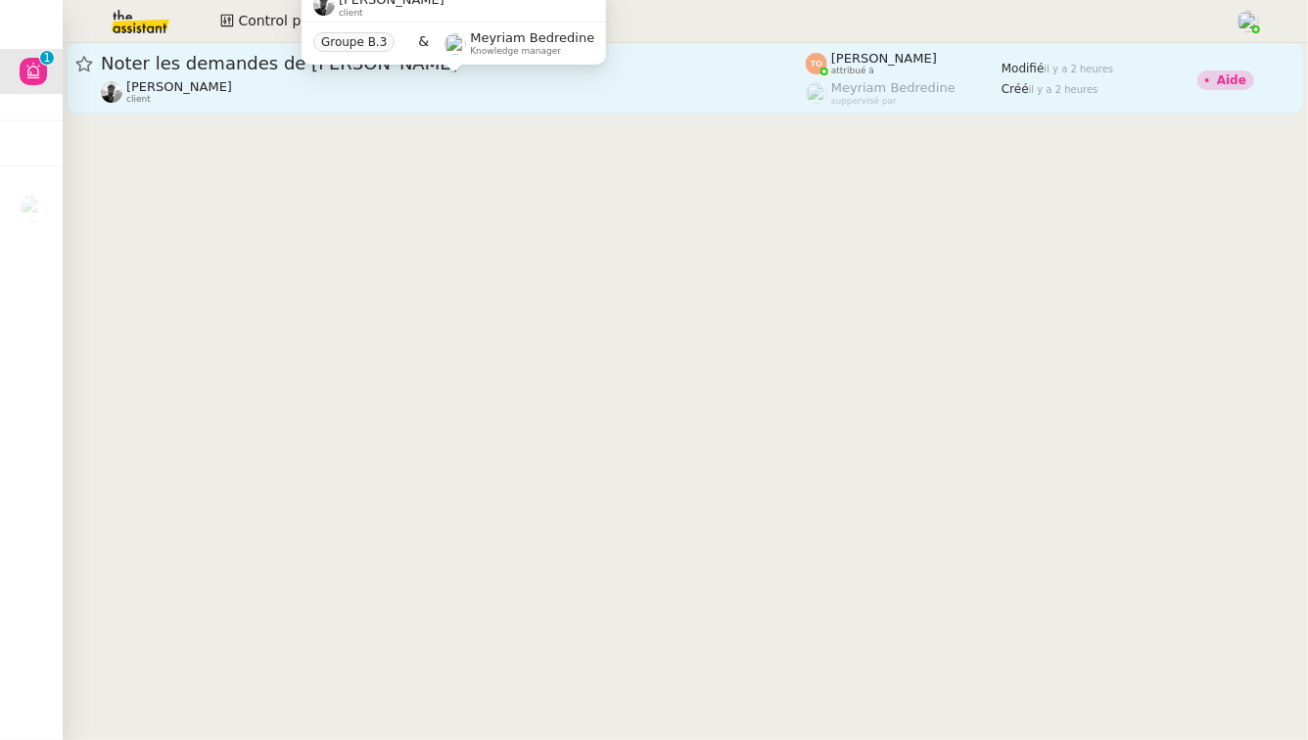
click at [437, 87] on div "[PERSON_NAME] client" at bounding box center [453, 91] width 705 height 25
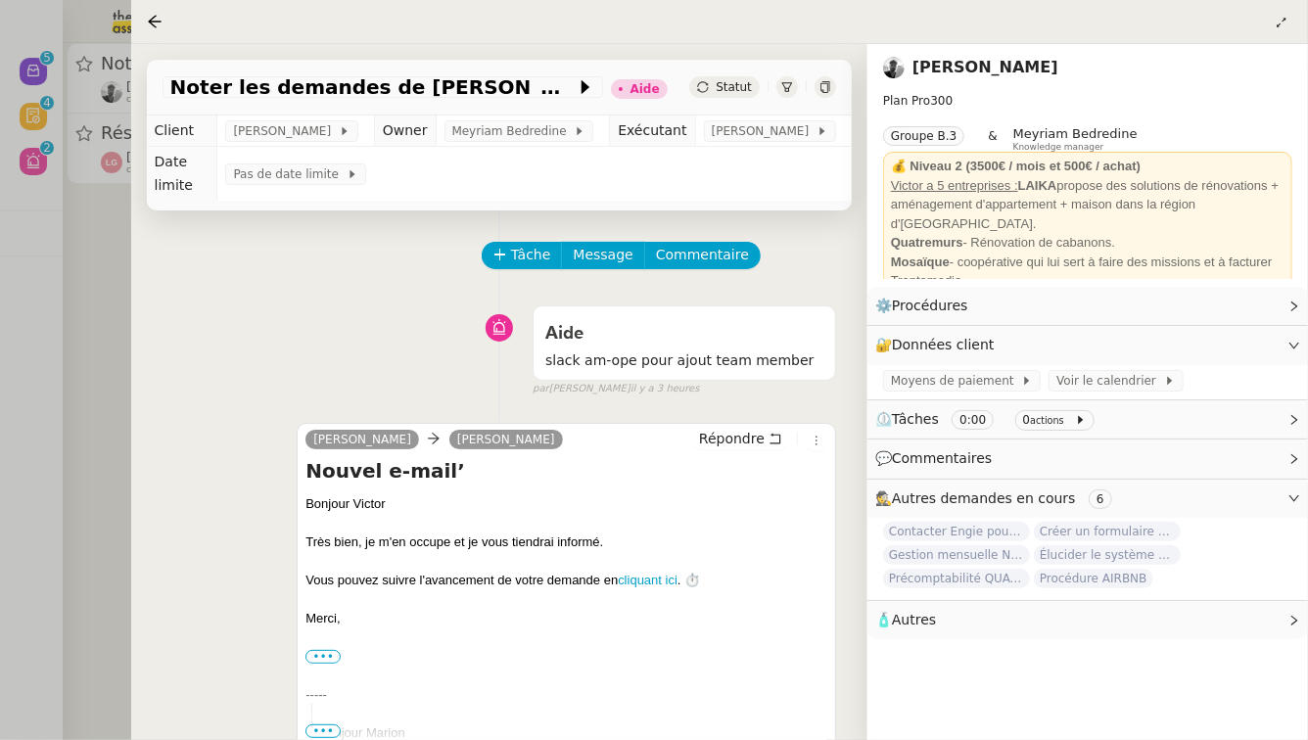
click at [70, 238] on div at bounding box center [654, 370] width 1308 height 740
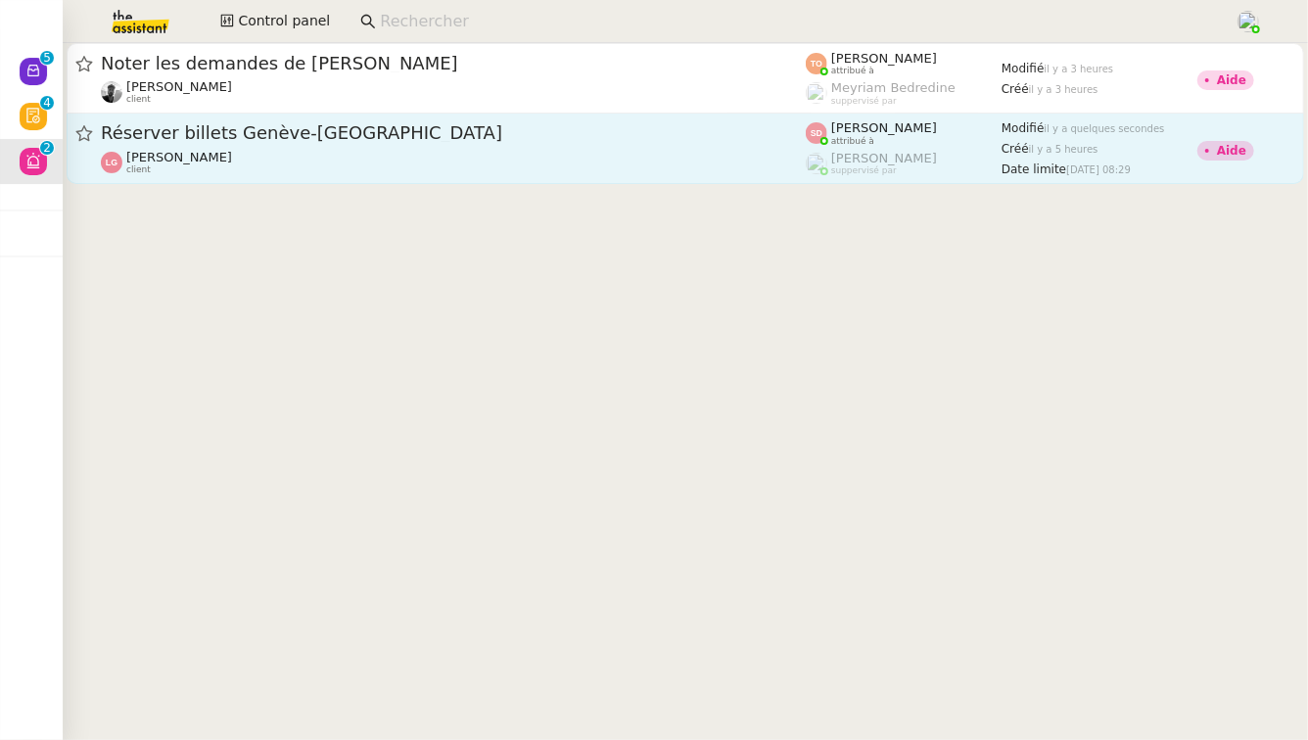
click at [401, 136] on span "Réserver billets Genève-[GEOGRAPHIC_DATA]" at bounding box center [453, 133] width 705 height 18
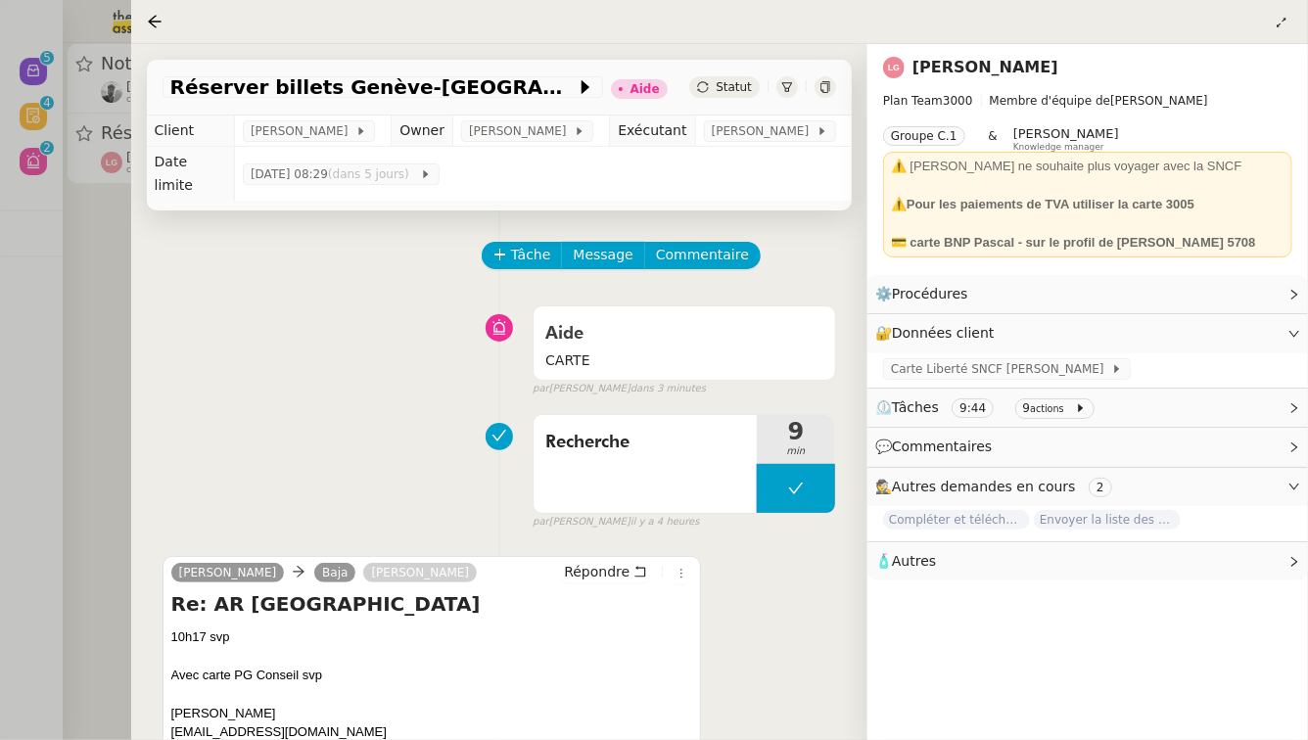
click at [0, 340] on div at bounding box center [654, 370] width 1308 height 740
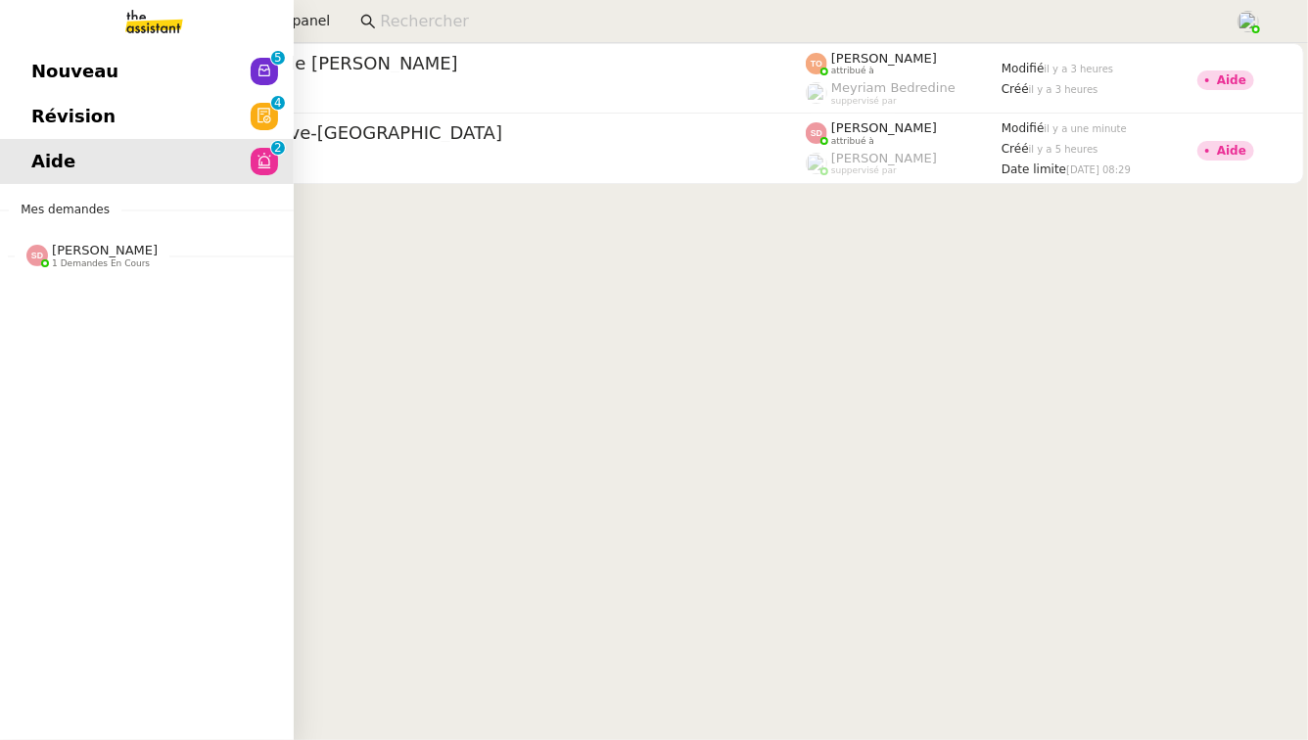
click at [148, 102] on link "Révision 0 1 2 3 4 5 6 7 8 9" at bounding box center [147, 116] width 294 height 45
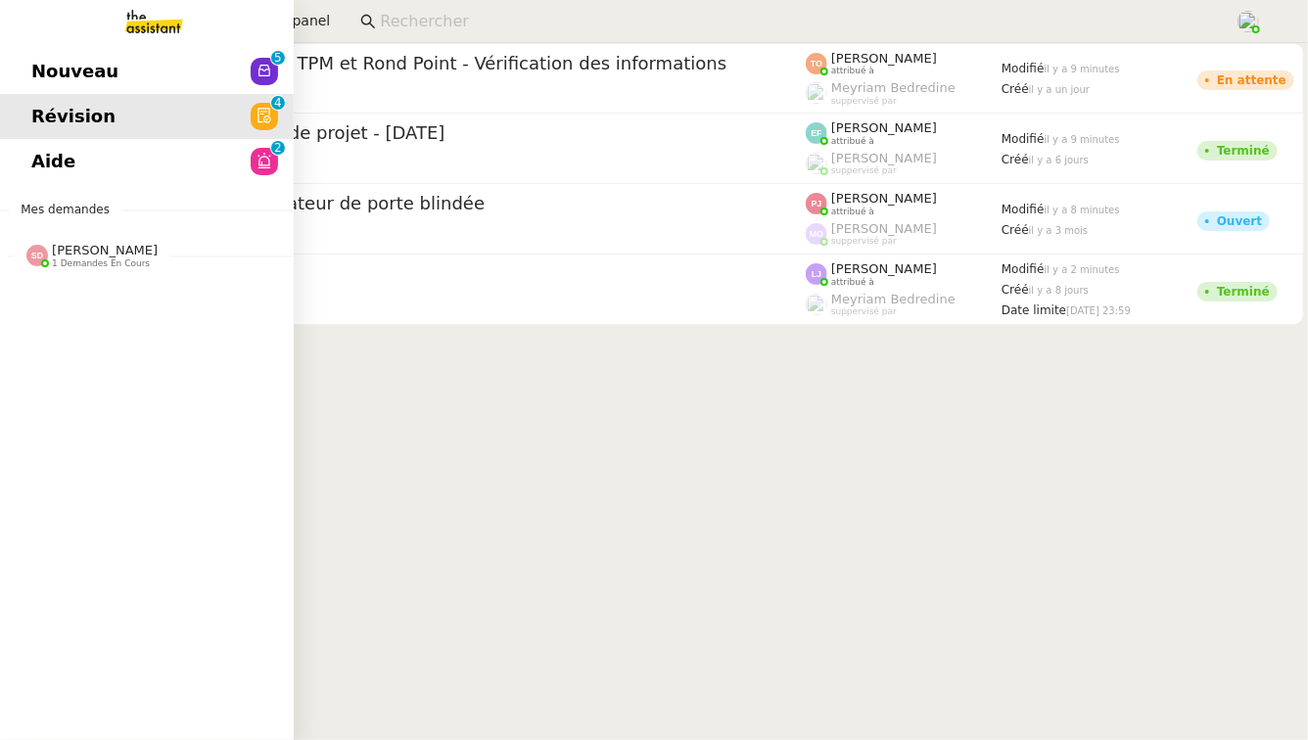
click at [74, 85] on span "Nouveau" at bounding box center [74, 71] width 87 height 29
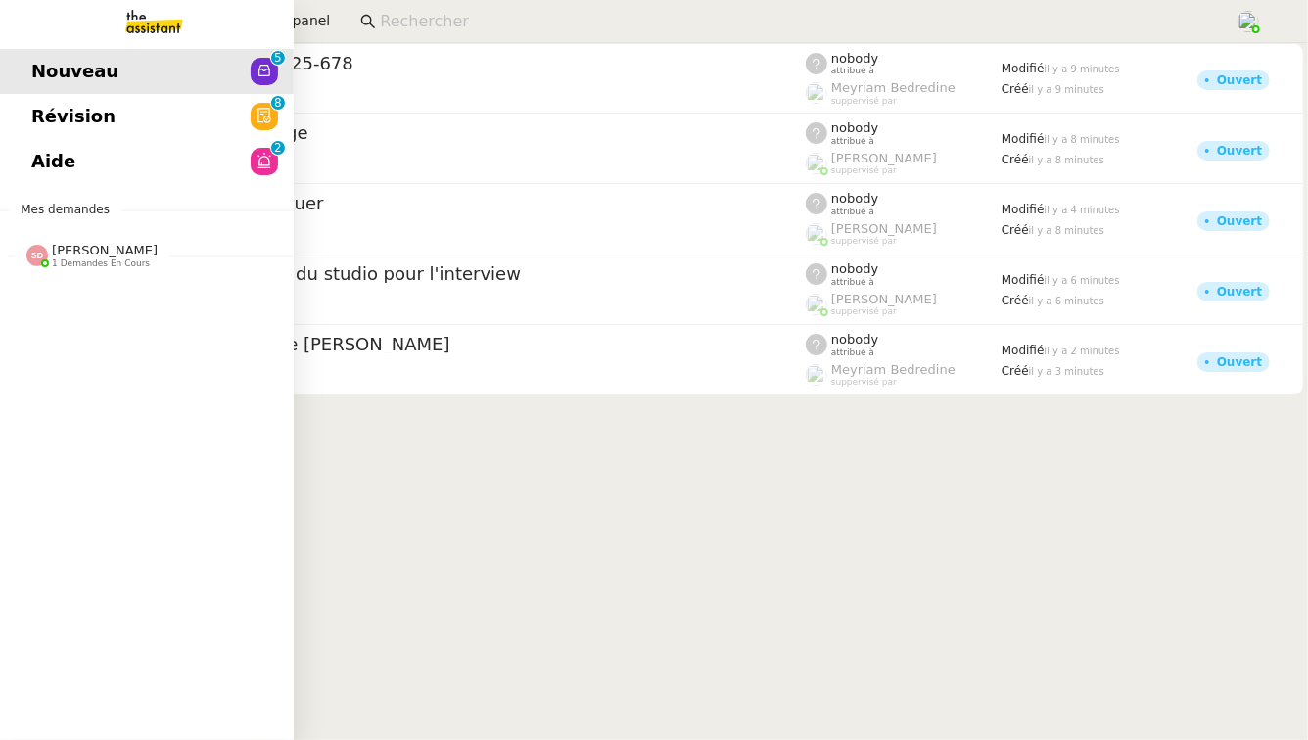
click at [41, 130] on span "Révision" at bounding box center [73, 116] width 84 height 29
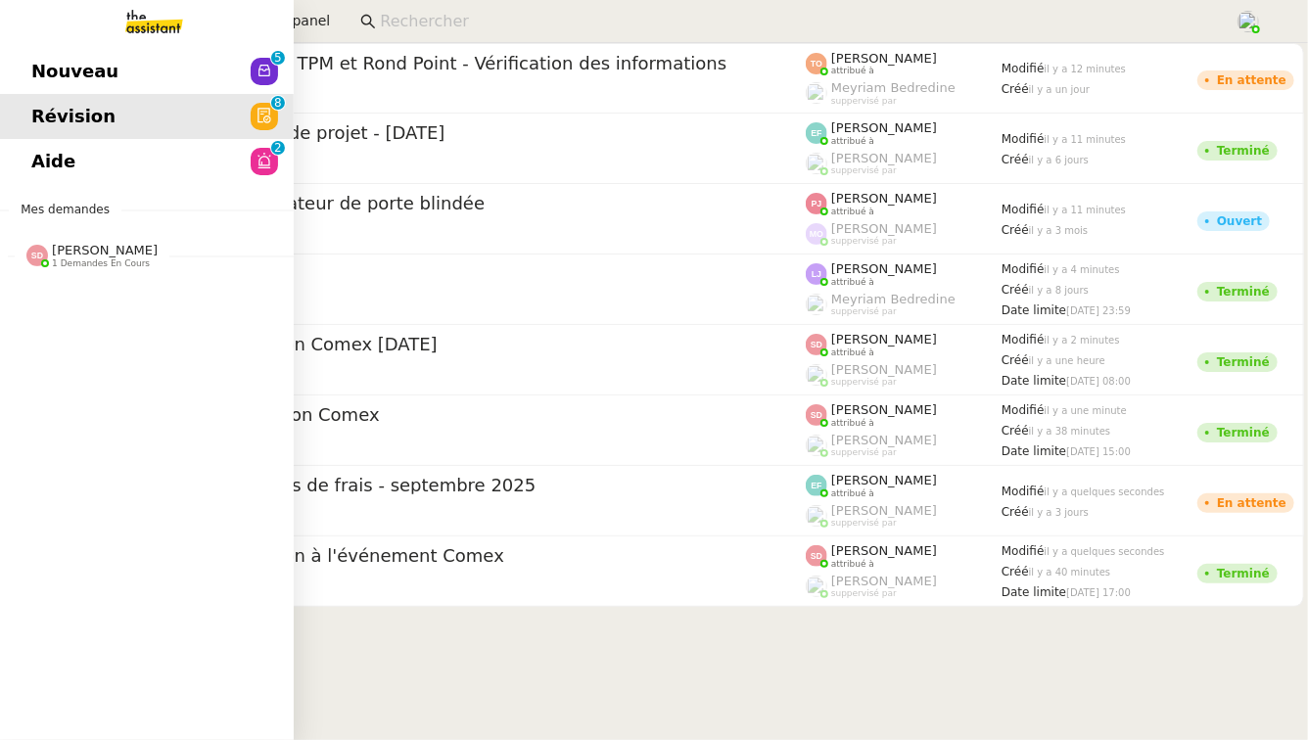
click at [85, 234] on span "[PERSON_NAME] 1 demandes en cours" at bounding box center [155, 247] width 294 height 41
click at [110, 292] on span "Clarification prélèvement voyage sur CB" at bounding box center [210, 292] width 359 height 19
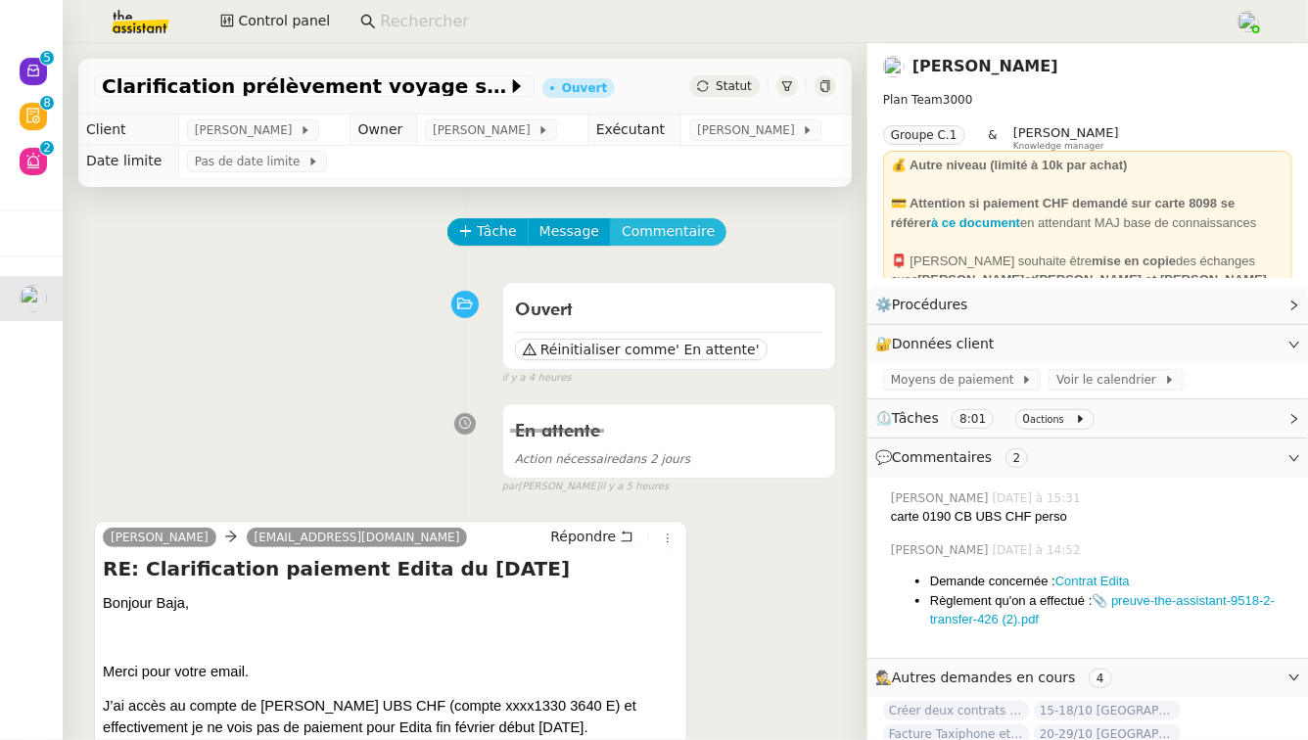
click at [676, 231] on span "Commentaire" at bounding box center [668, 231] width 93 height 23
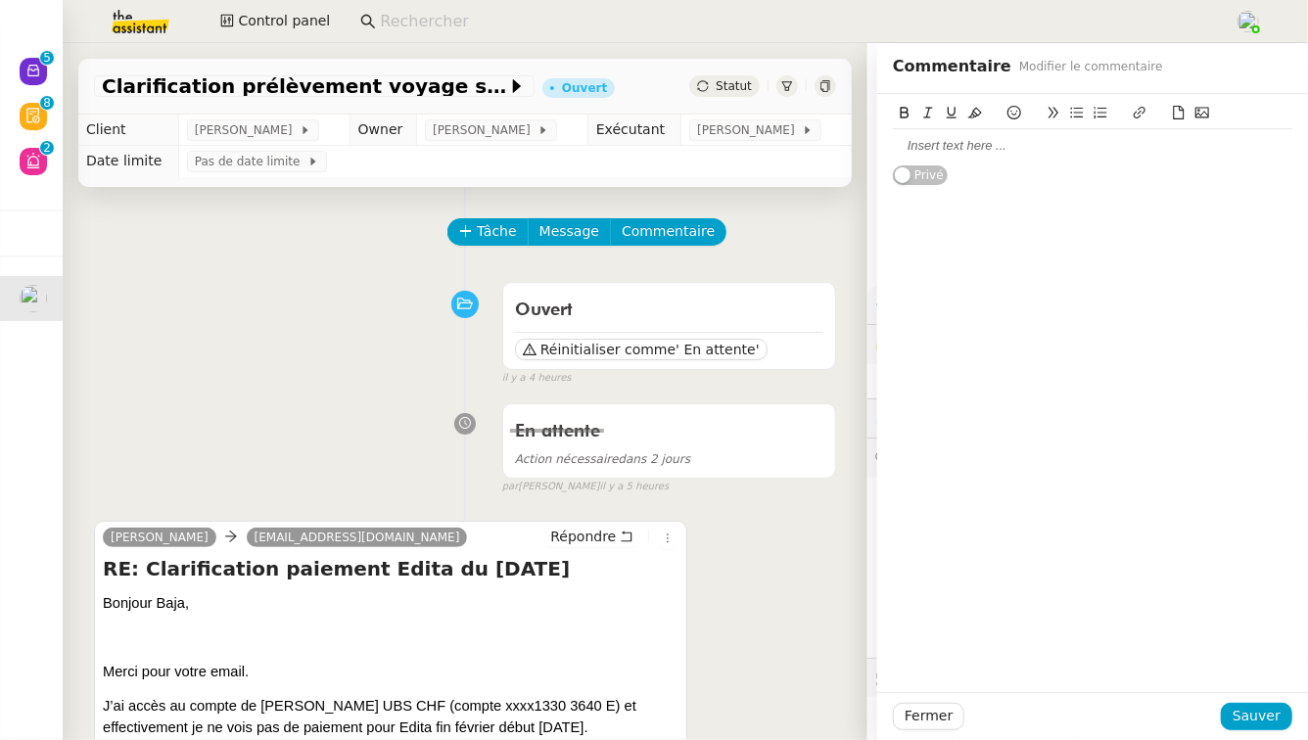
click at [963, 152] on div at bounding box center [1093, 146] width 400 height 18
click at [1260, 711] on span "Sauver" at bounding box center [1257, 716] width 48 height 23
